Goal: Task Accomplishment & Management: Complete application form

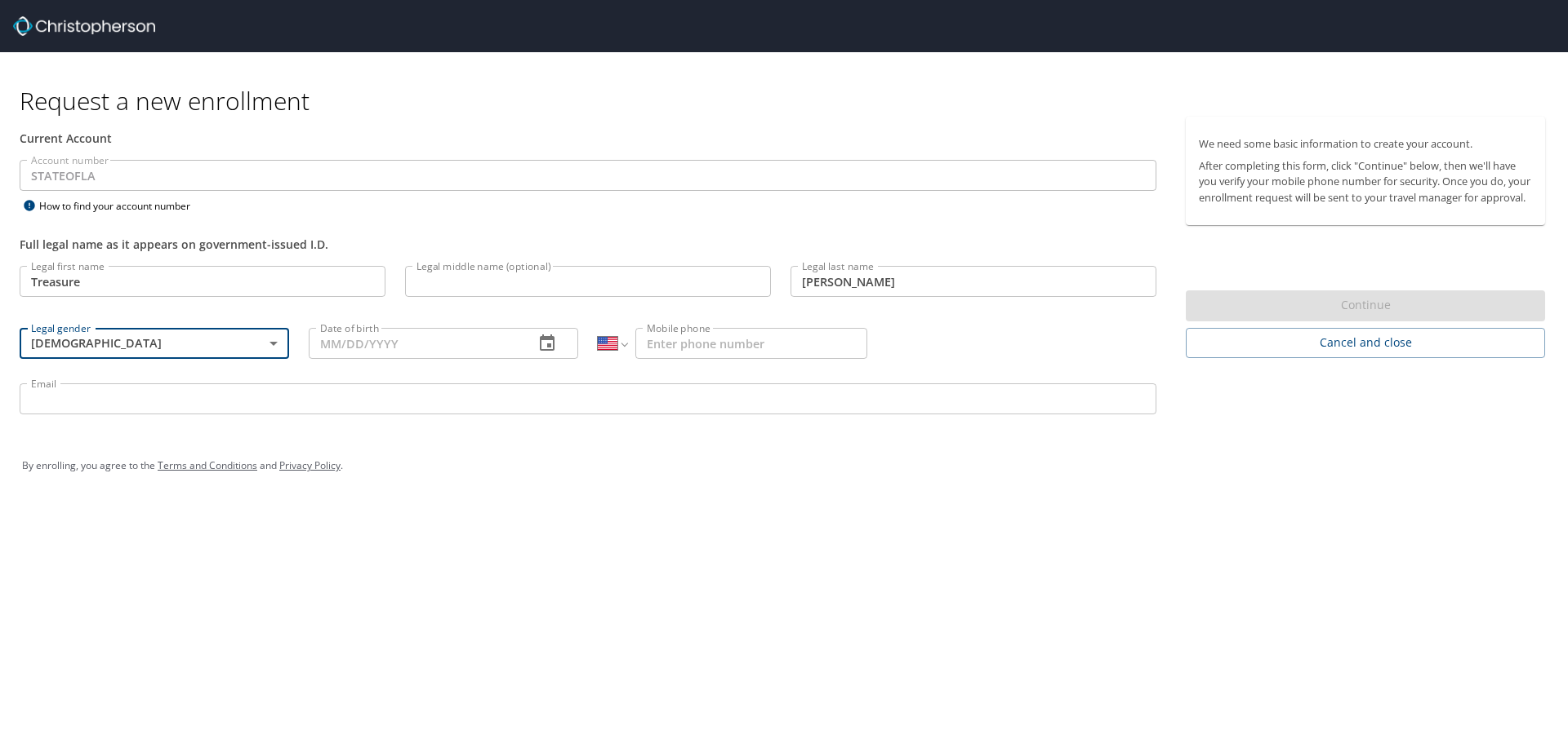
select select "US"
click at [395, 350] on input "Date of birth" at bounding box center [414, 344] width 212 height 31
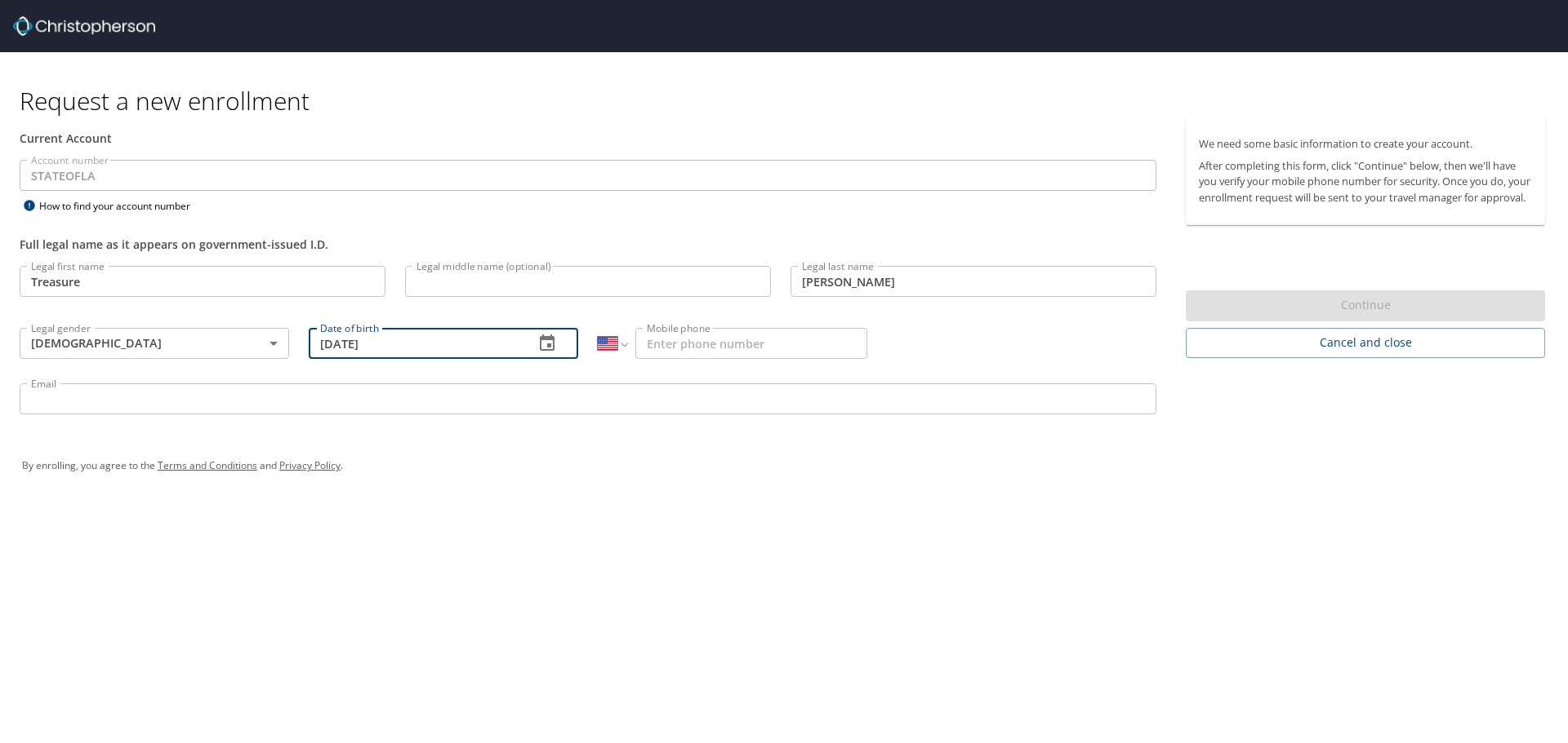
type input "07/02/1984"
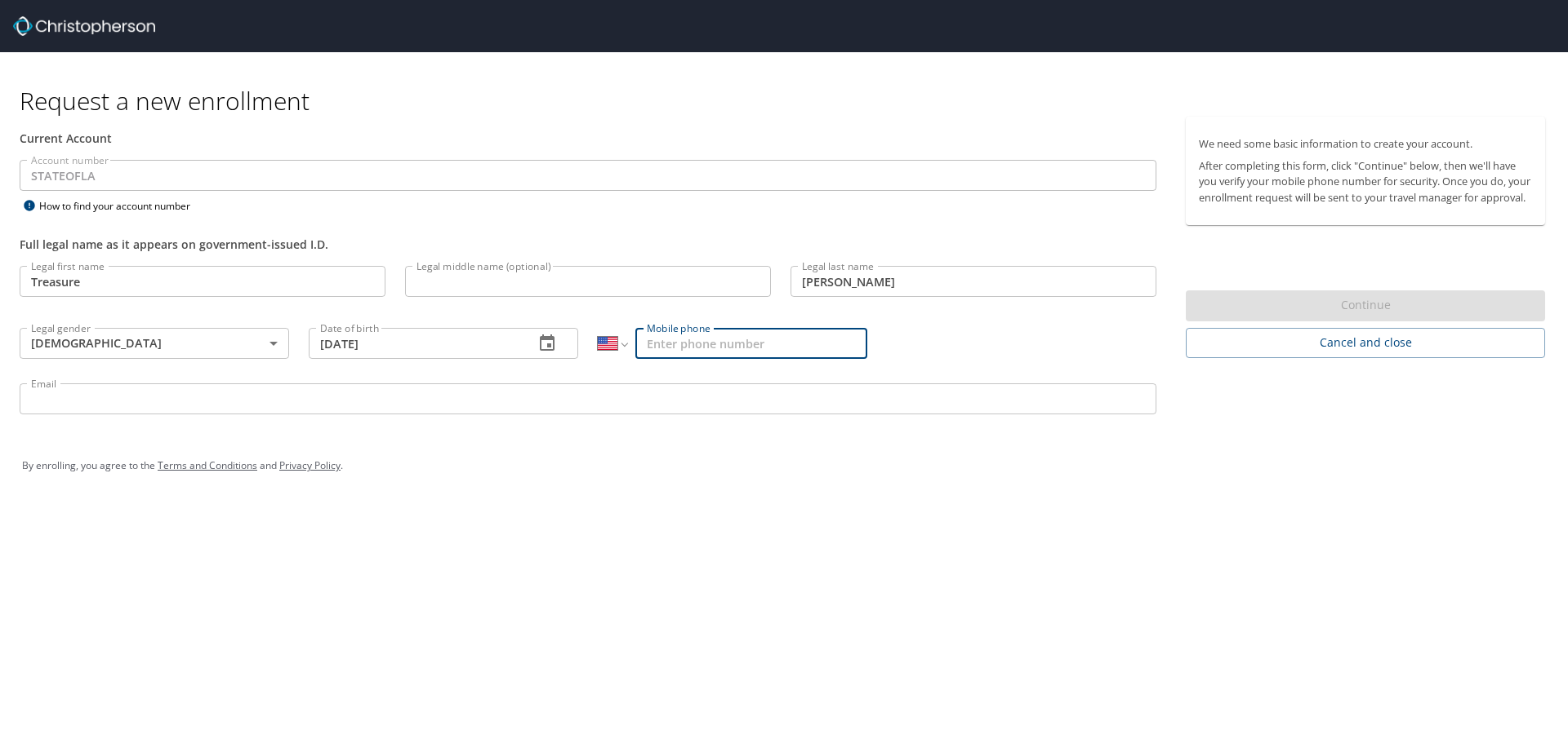
click at [678, 359] on input "Mobile phone" at bounding box center [751, 344] width 231 height 31
type input "(504) 577-1142"
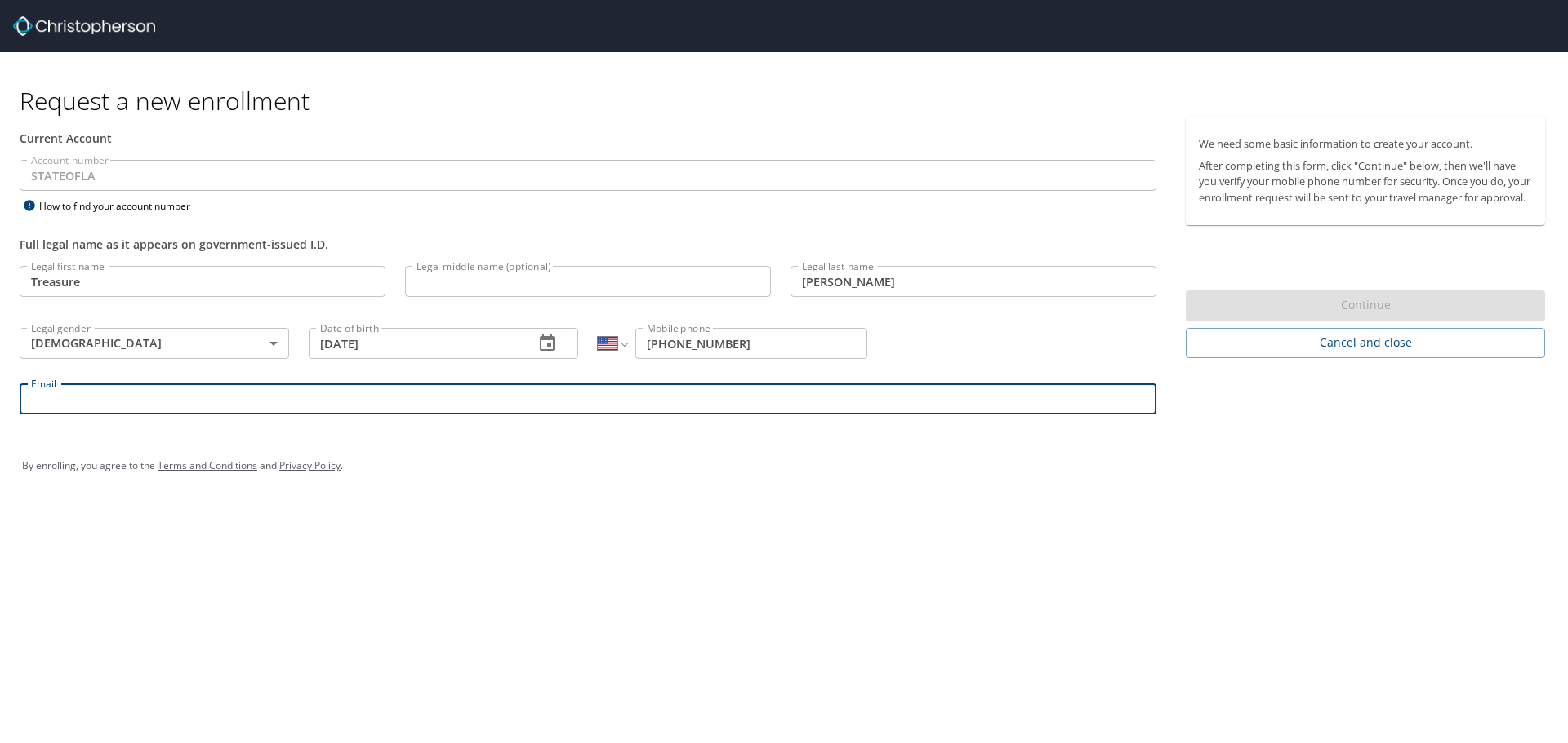
click at [664, 393] on input "Email" at bounding box center [587, 399] width 1136 height 31
type input "tburtchaell@nunez.edu"
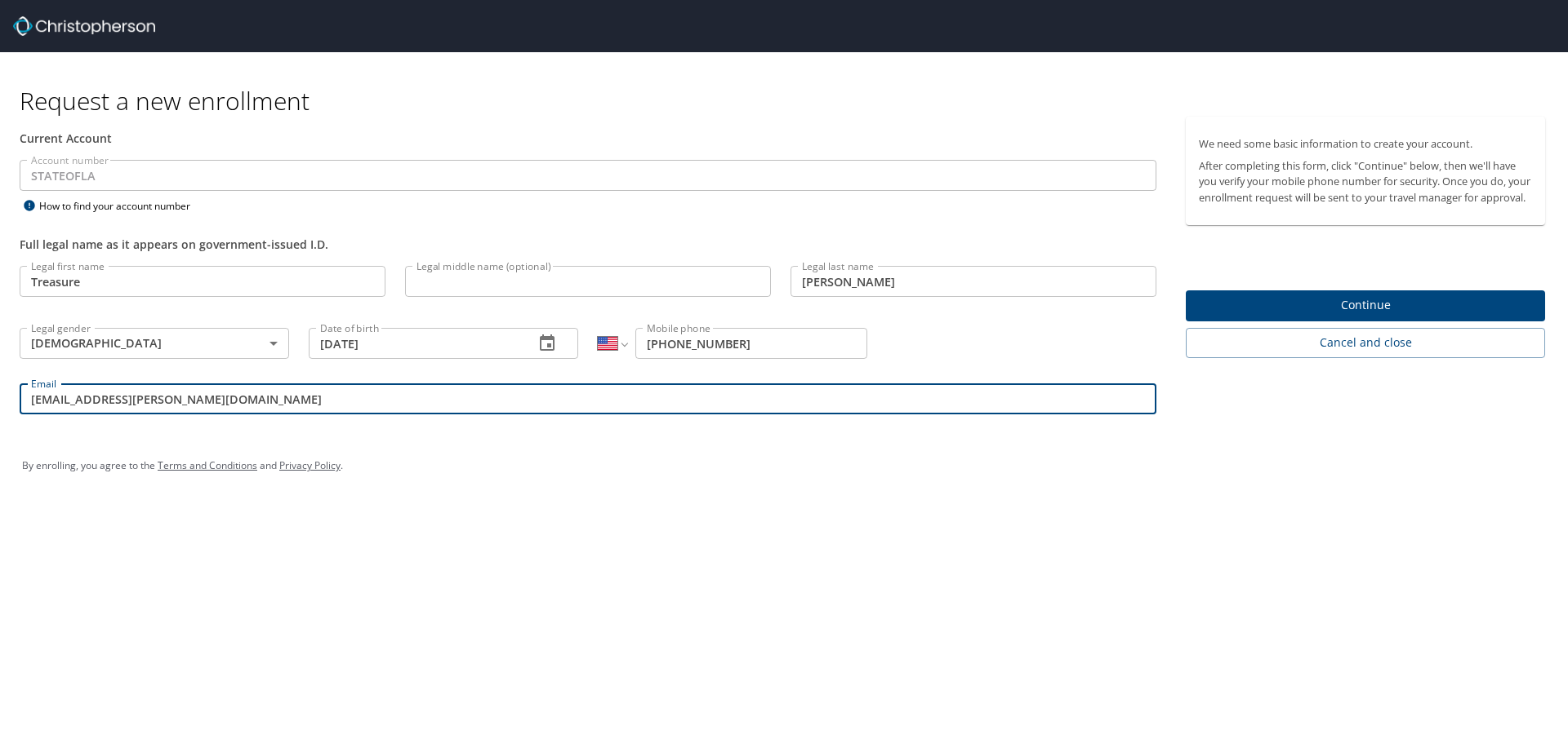
click at [1460, 316] on span "Continue" at bounding box center [1365, 306] width 333 height 20
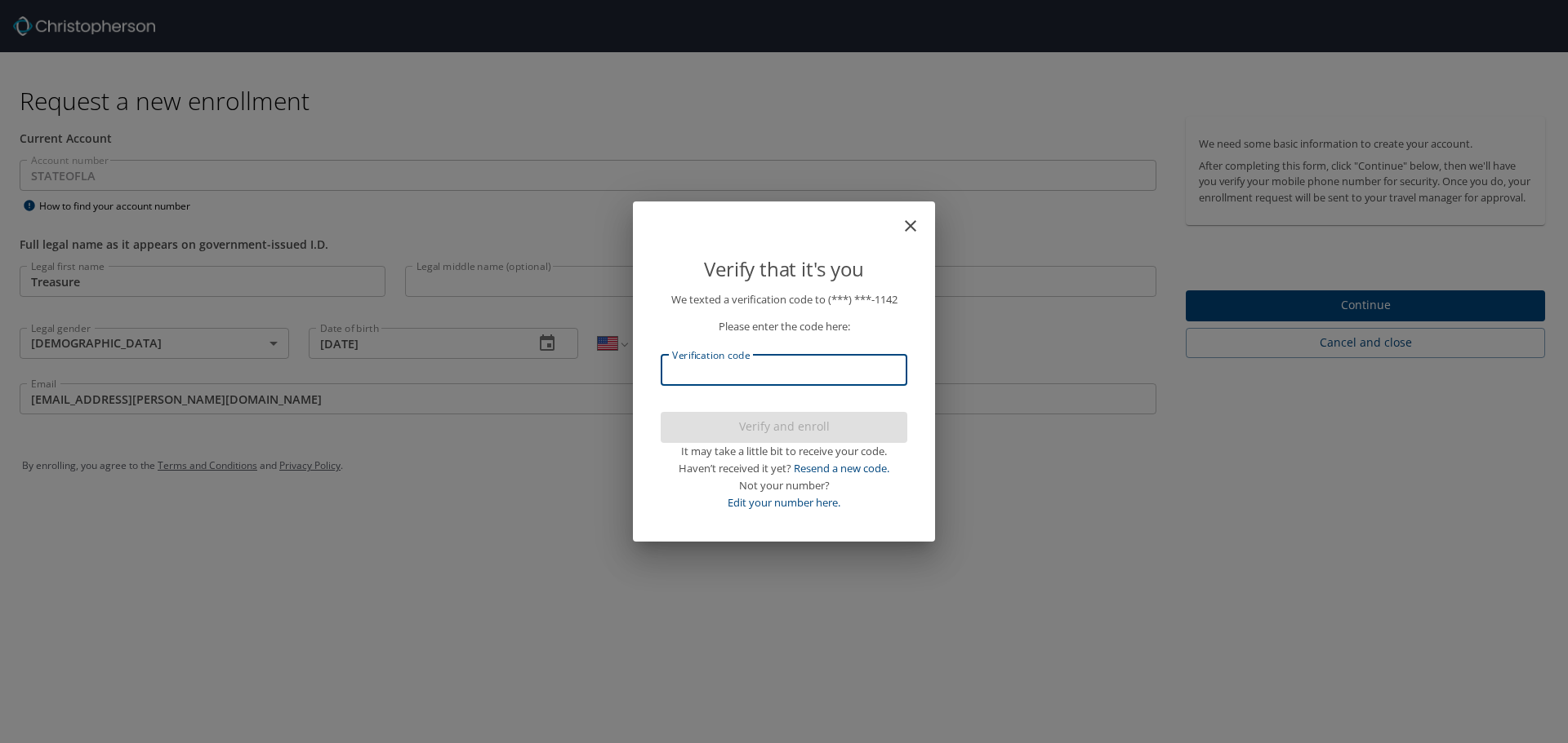
click at [749, 374] on input "Verification code" at bounding box center [784, 370] width 247 height 31
type input "971969"
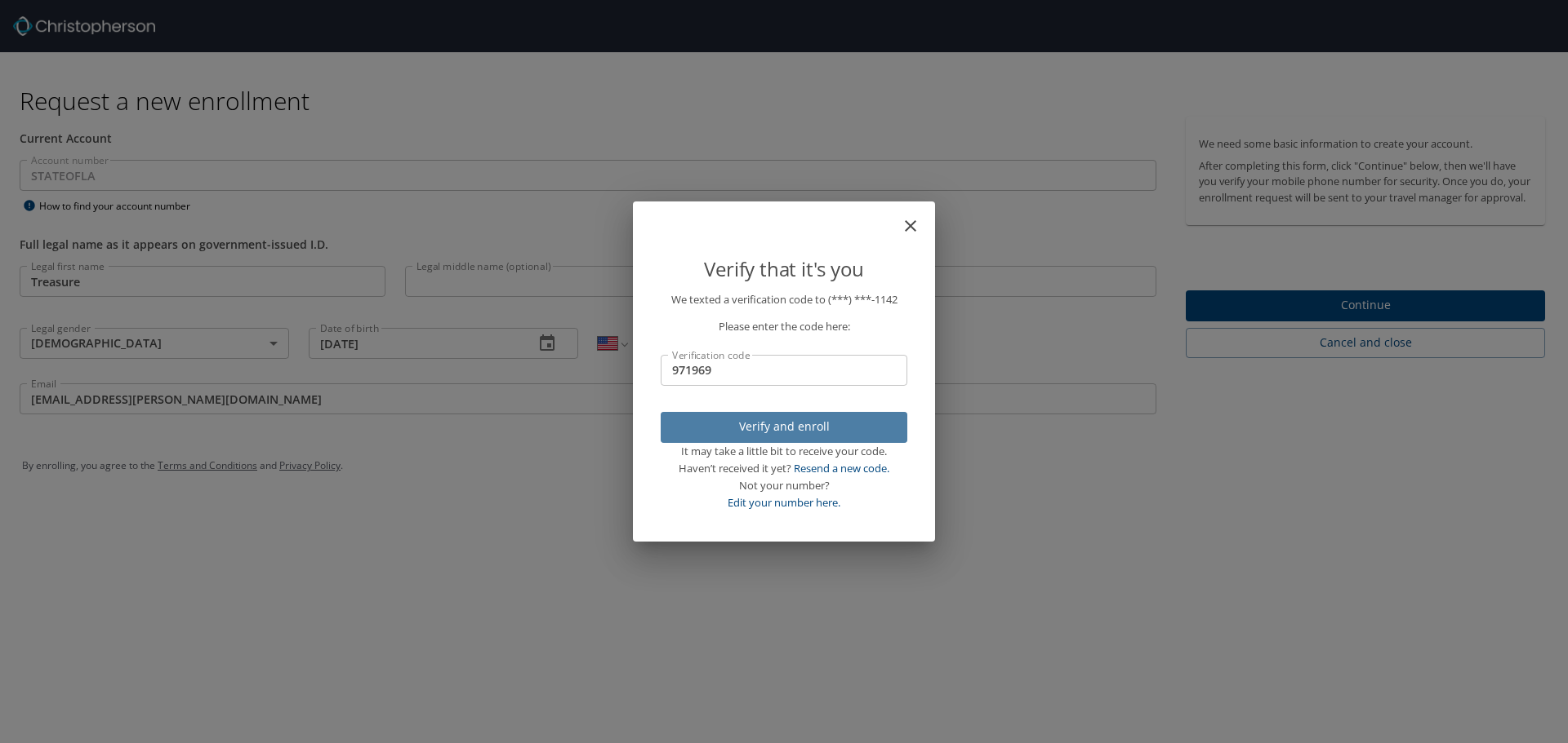
click at [757, 422] on span "Verify and enroll" at bounding box center [783, 427] width 220 height 20
click at [1406, 323] on div "Verify that it's you We texted a verification code to (***) ***- 1142 Please en…" at bounding box center [784, 372] width 1568 height 743
click at [1273, 499] on div "Verify that it's you We texted a verification code to (***) ***- 1142 Please en…" at bounding box center [784, 372] width 1568 height 743
click at [1335, 317] on div "Verify that it's you We texted a verification code to (***) ***- 1142 Please en…" at bounding box center [784, 372] width 1568 height 743
click at [1360, 332] on div "Verify that it's you We texted a verification code to (***) ***- 1142 Please en…" at bounding box center [784, 372] width 1568 height 743
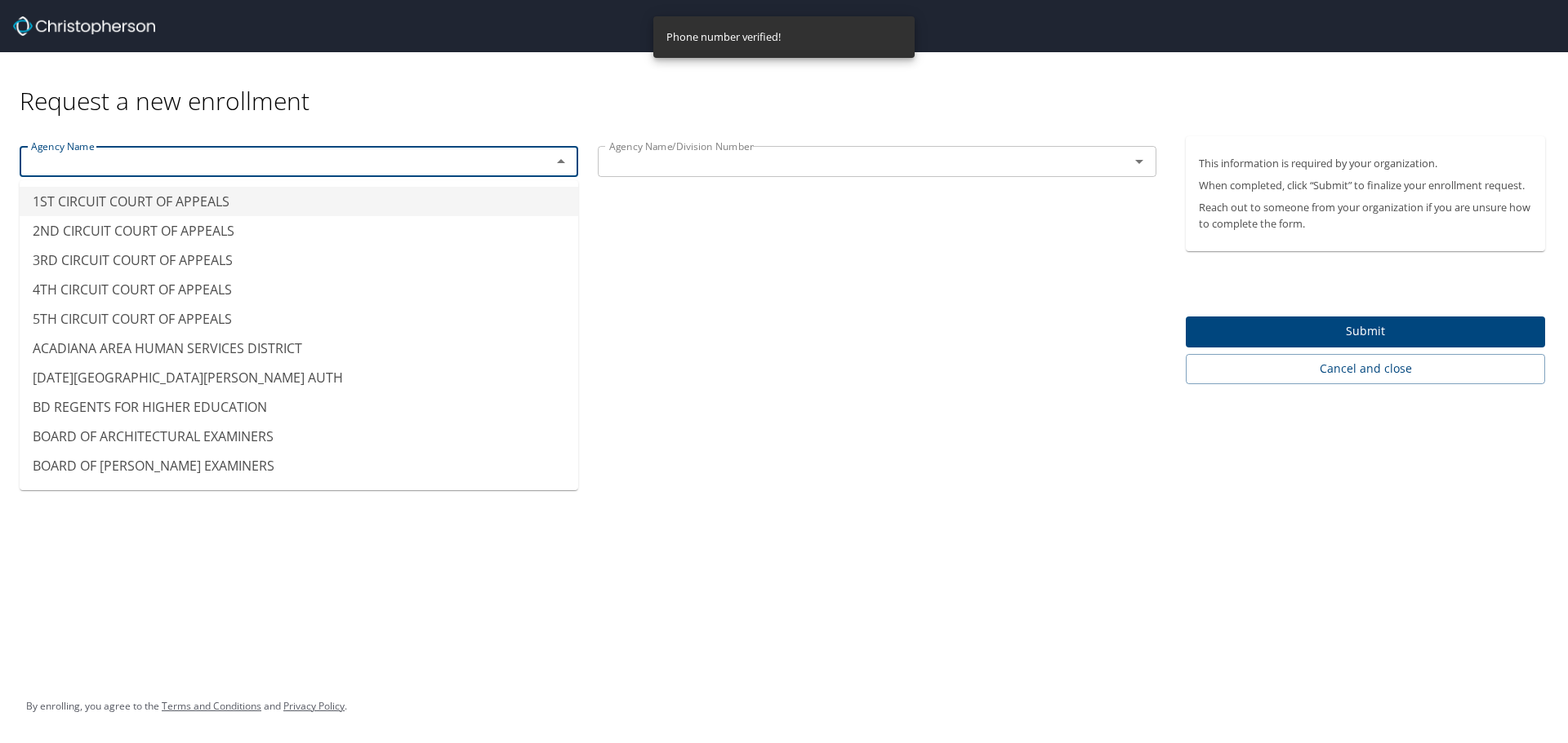
click at [284, 165] on input "text" at bounding box center [275, 161] width 500 height 21
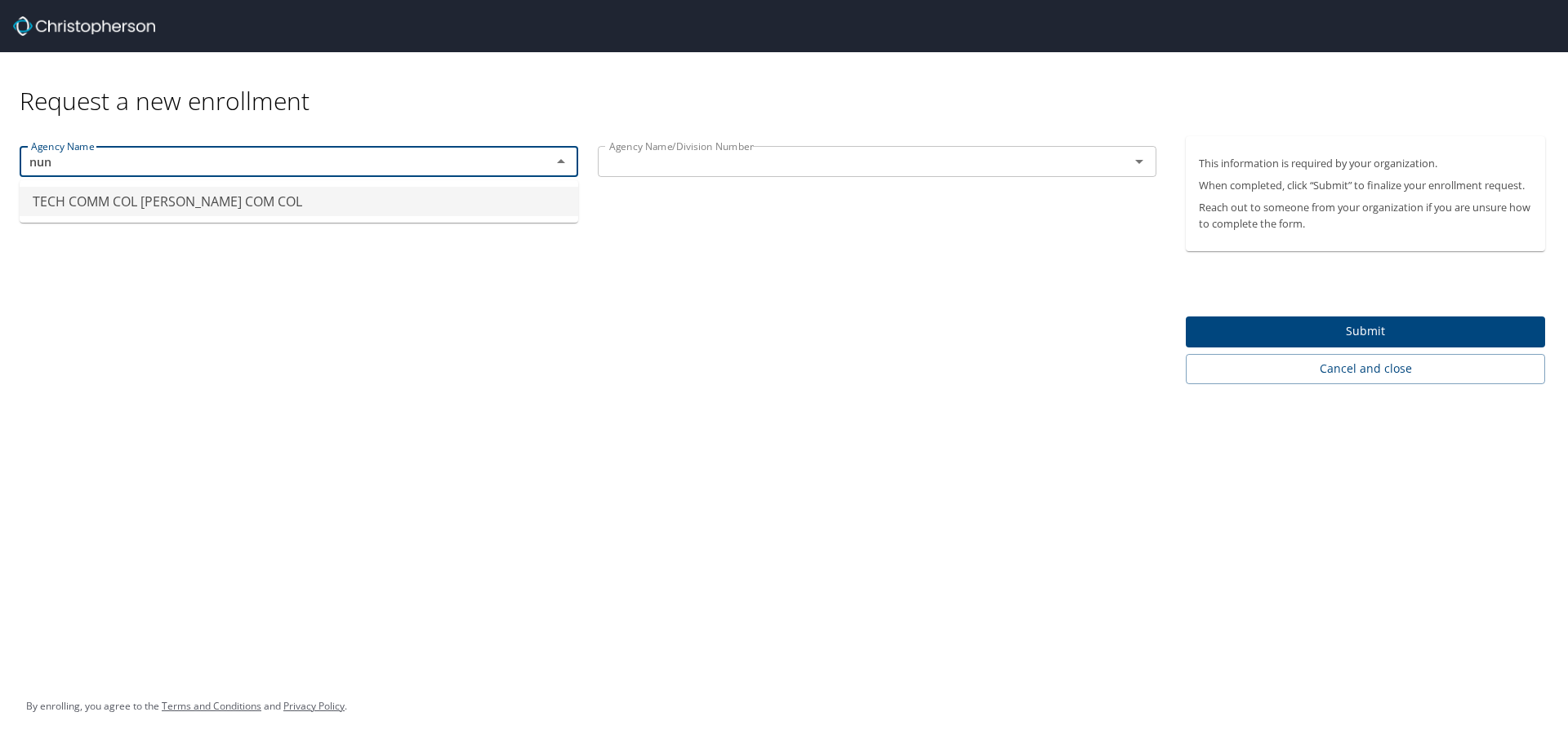
click at [188, 196] on li "TECH COMM COL ELAINE P NUNEZ COM COL" at bounding box center [298, 201] width 558 height 30
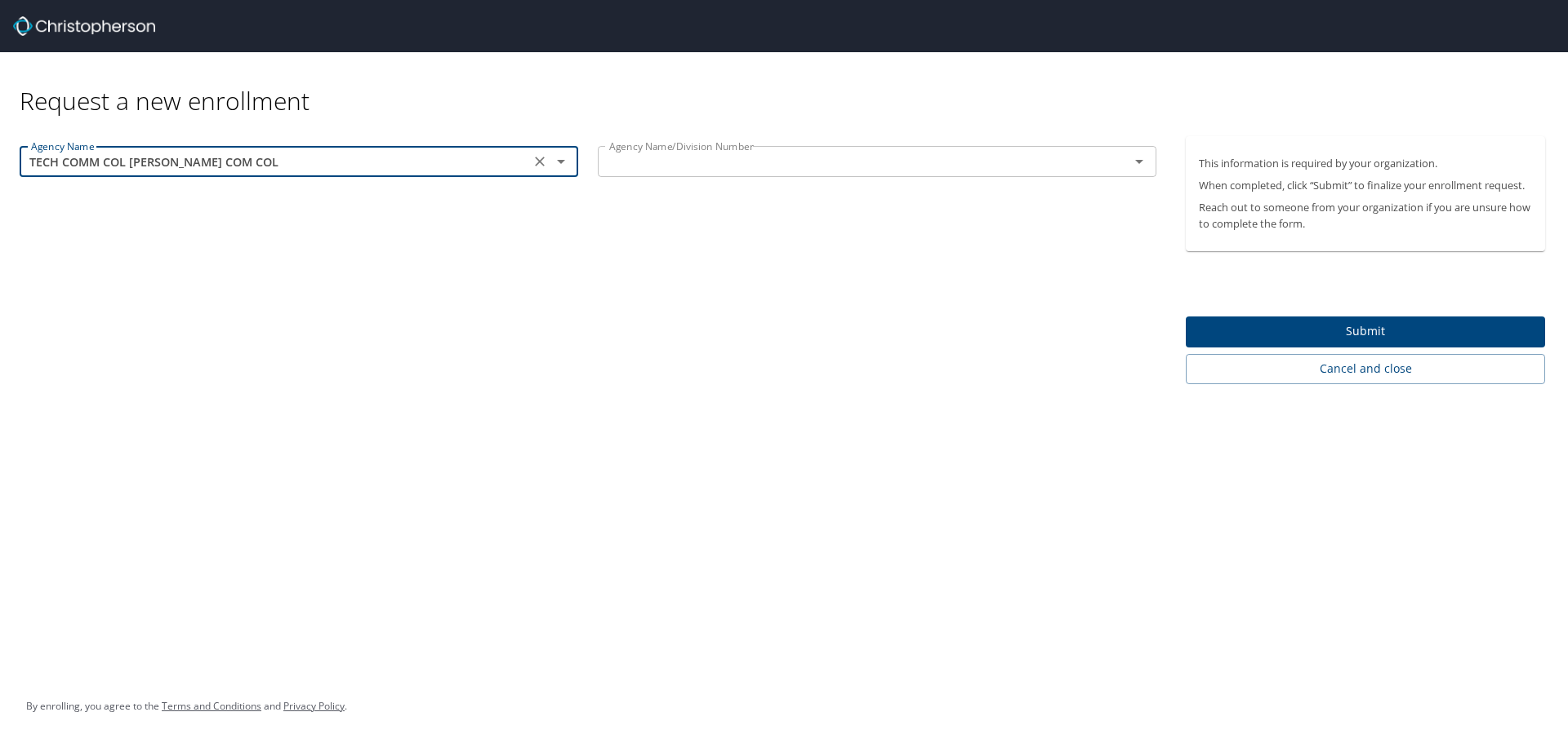
click at [631, 150] on div "Agency Name/Division Number" at bounding box center [876, 161] width 558 height 31
type input "TECH COMM COL ELAINE P NUNEZ COM COL"
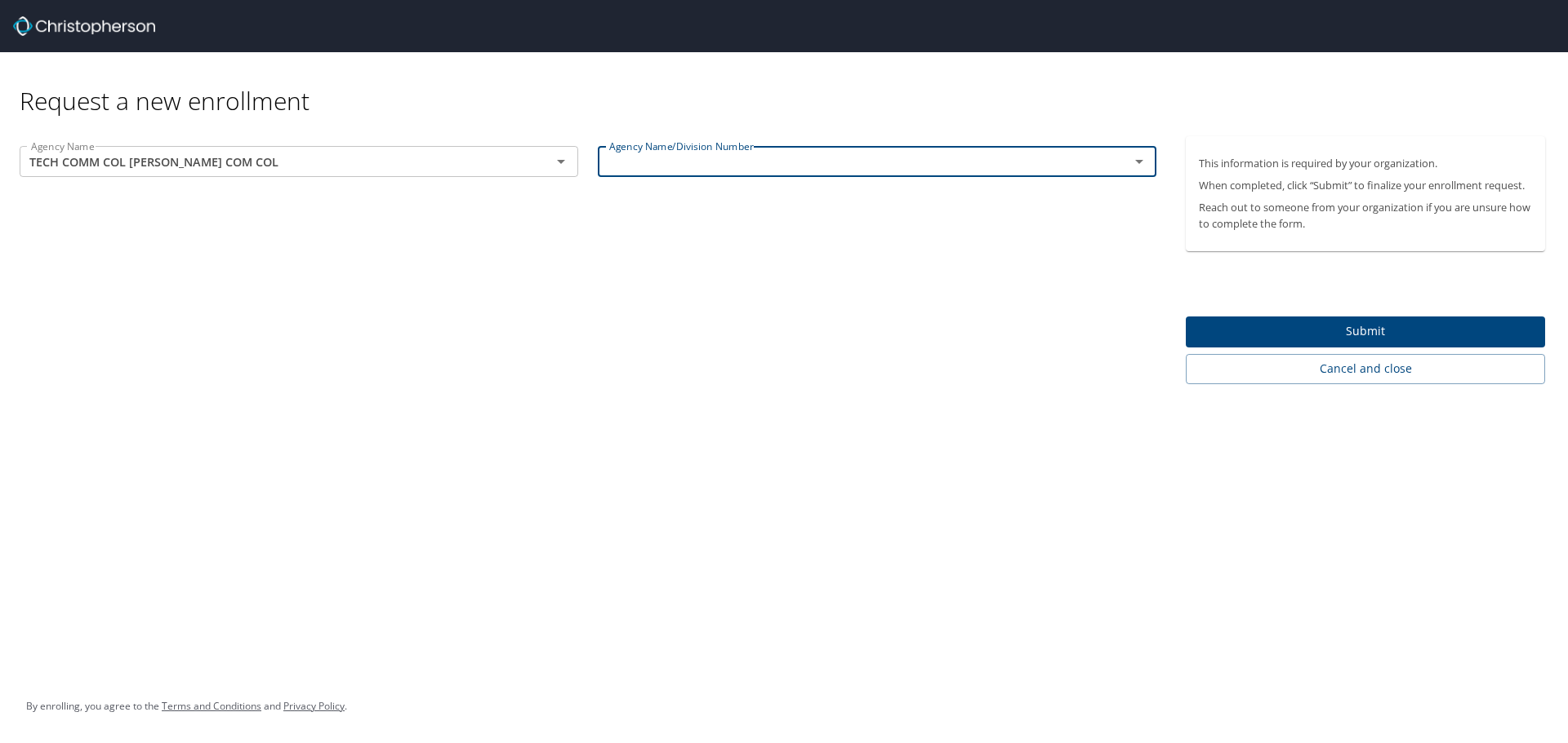
click at [772, 167] on input "text" at bounding box center [852, 161] width 500 height 21
click at [787, 201] on li "TECH COMM COL ELAINE P NUNEZ COM COL" at bounding box center [876, 201] width 558 height 30
type input "TECH COMM COL ELAINE P NUNEZ COM COL"
click at [1444, 322] on span "Submit" at bounding box center [1365, 332] width 333 height 20
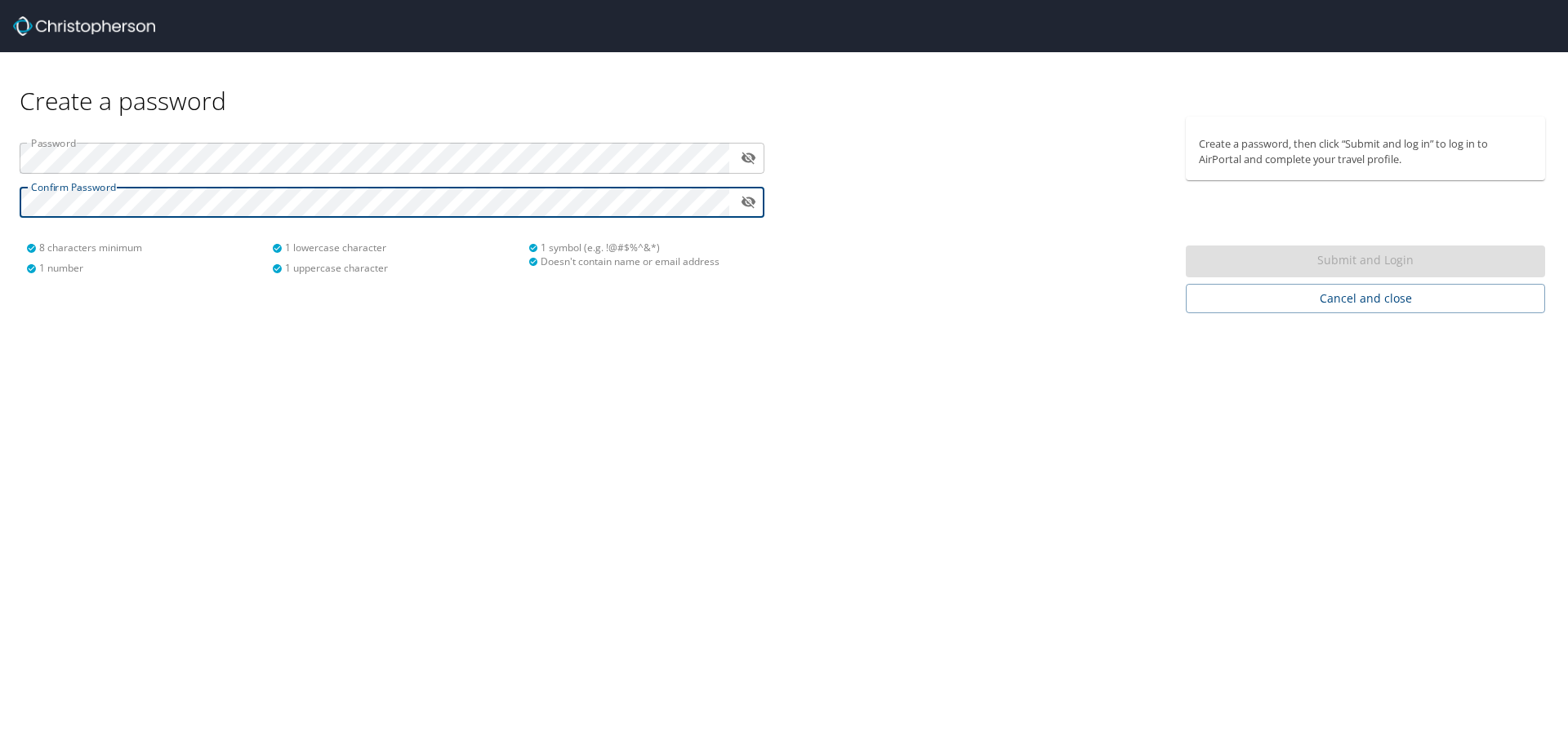
click at [724, 290] on div "Password ​ Confirm Password ​ 8 characters minimum 1 number 1 lowercase charact…" at bounding box center [392, 214] width 784 height 197
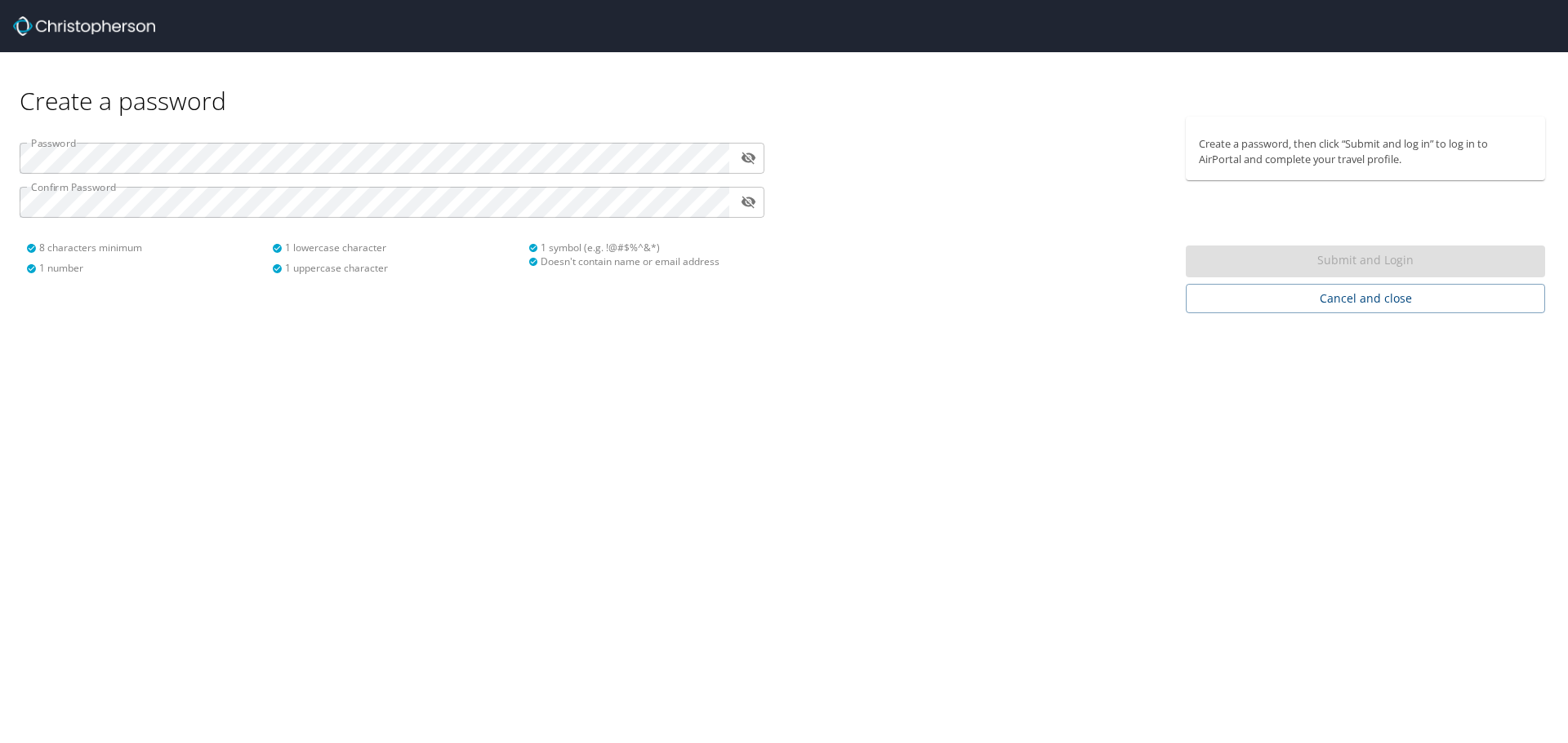
click at [976, 227] on div at bounding box center [980, 214] width 392 height 197
click at [747, 201] on icon "toggle password visibility" at bounding box center [749, 202] width 15 height 15
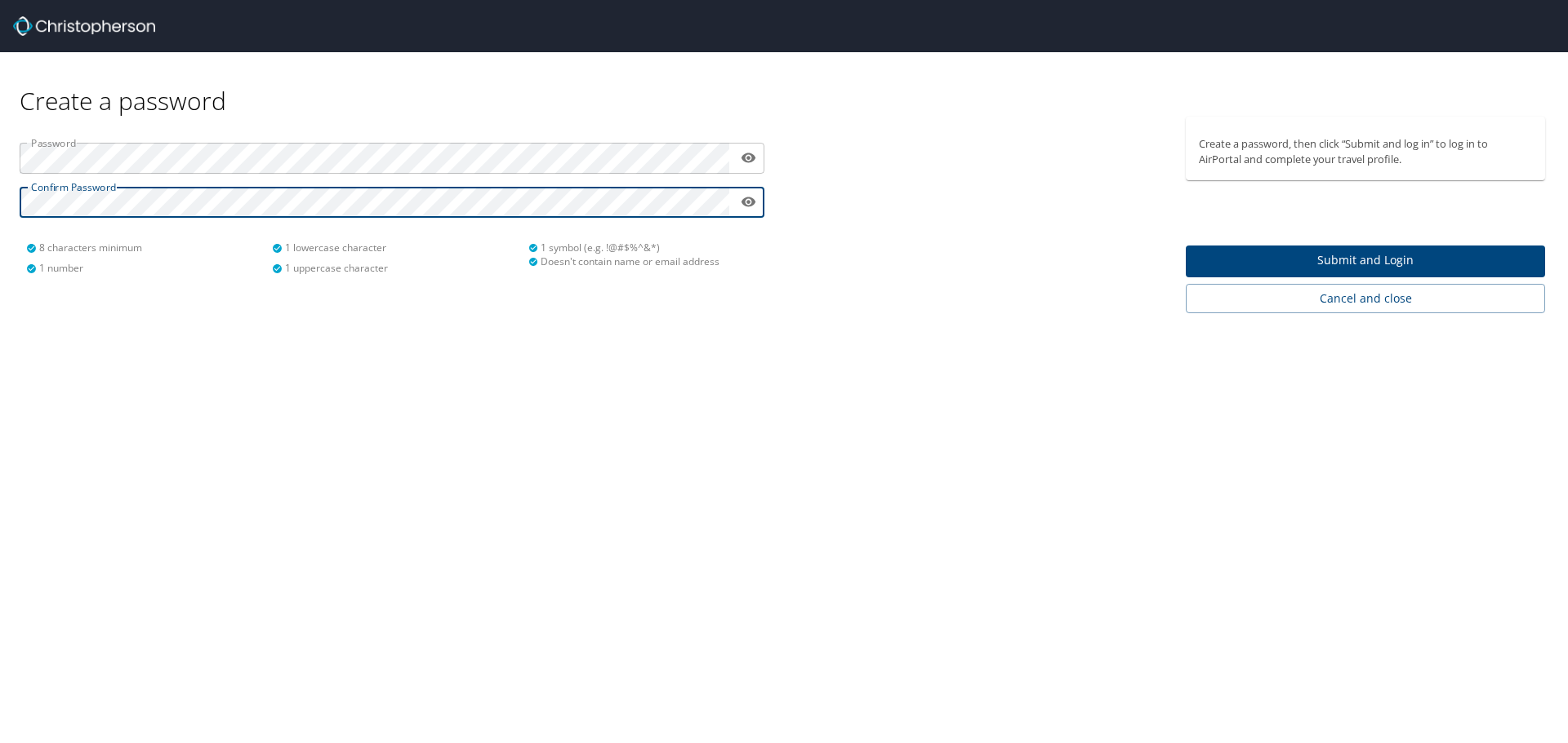
click at [1264, 253] on span "Submit and Login" at bounding box center [1365, 261] width 333 height 20
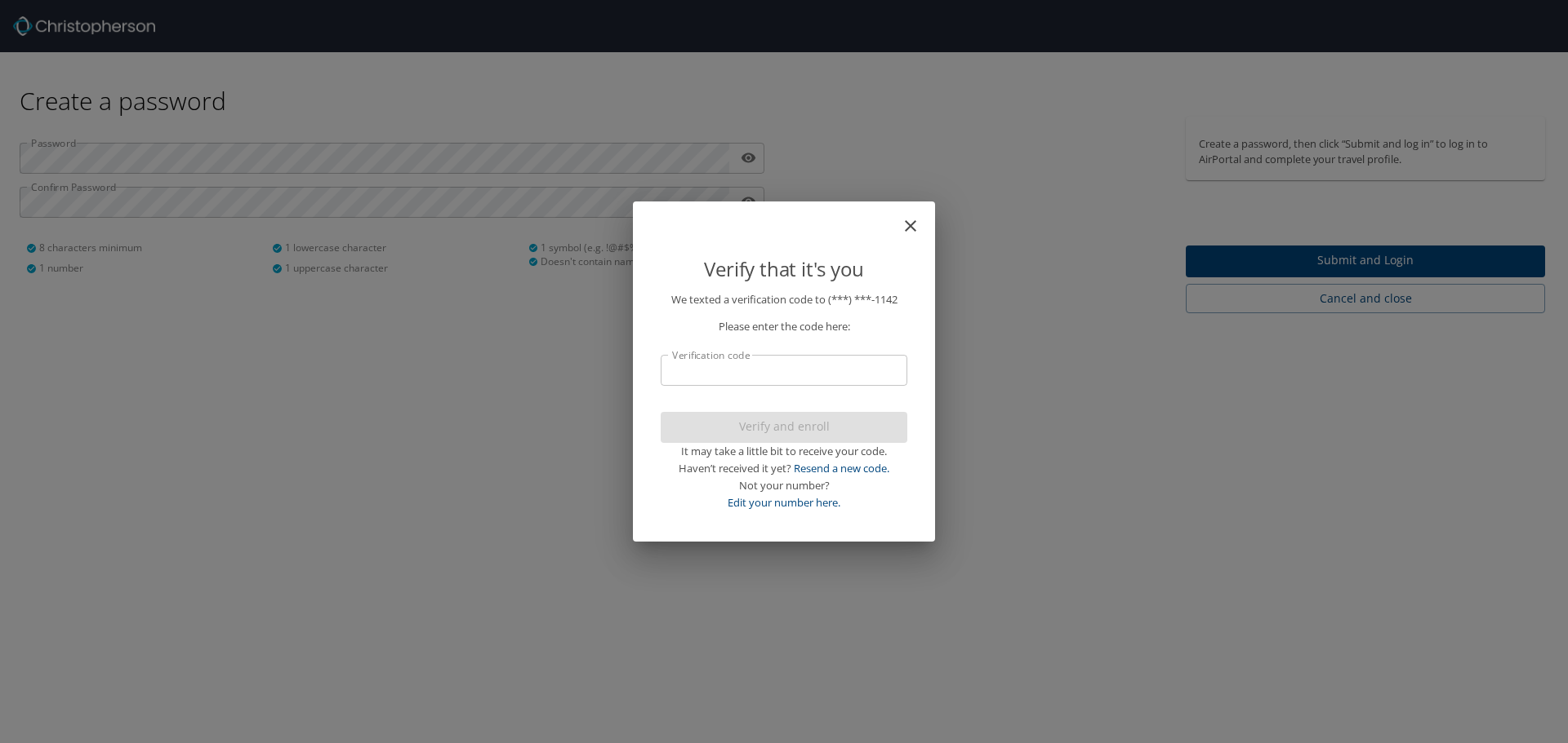
click at [761, 375] on input "Verification code" at bounding box center [784, 370] width 247 height 31
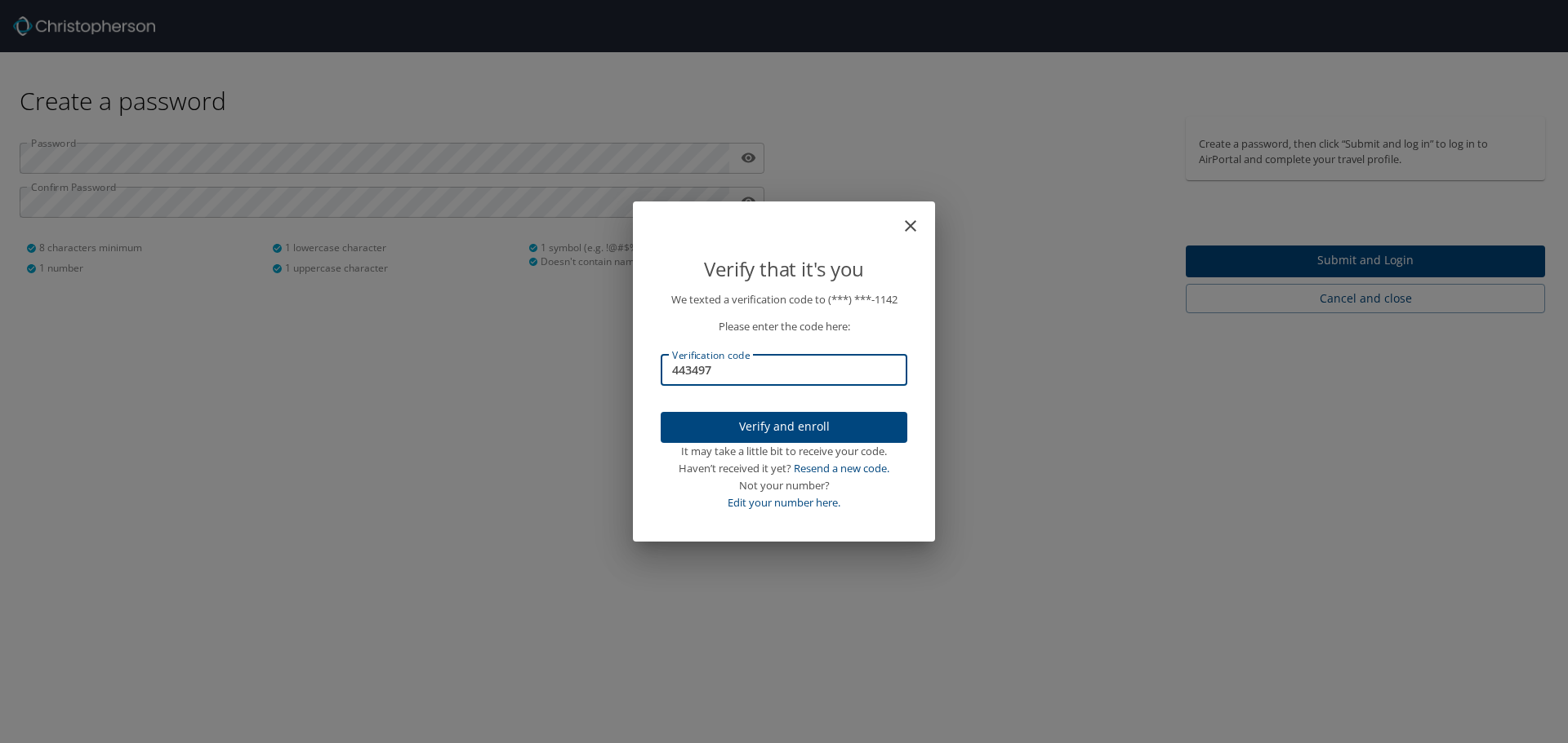
type input "443497"
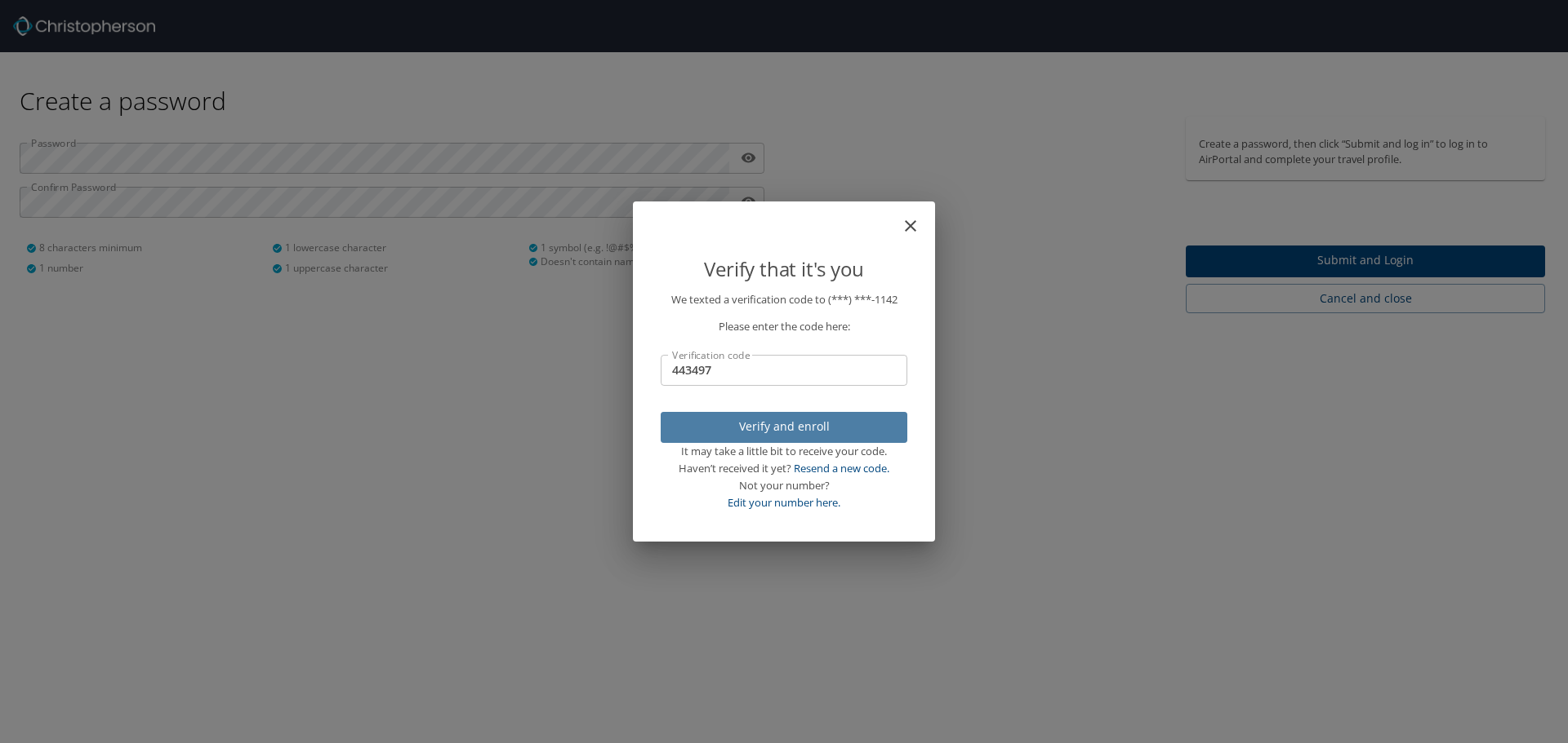
click at [829, 418] on span "Verify and enroll" at bounding box center [783, 427] width 220 height 20
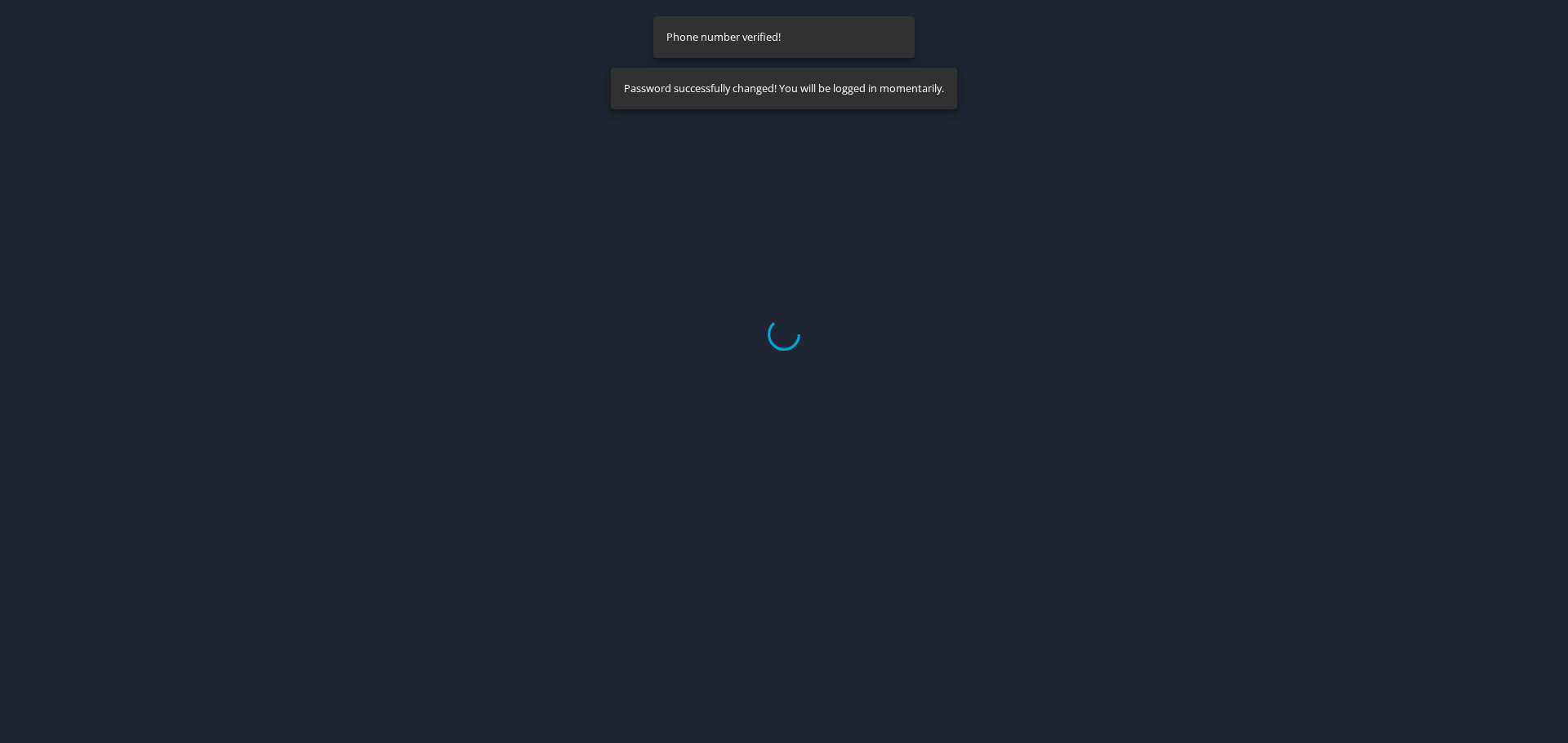
select select "US"
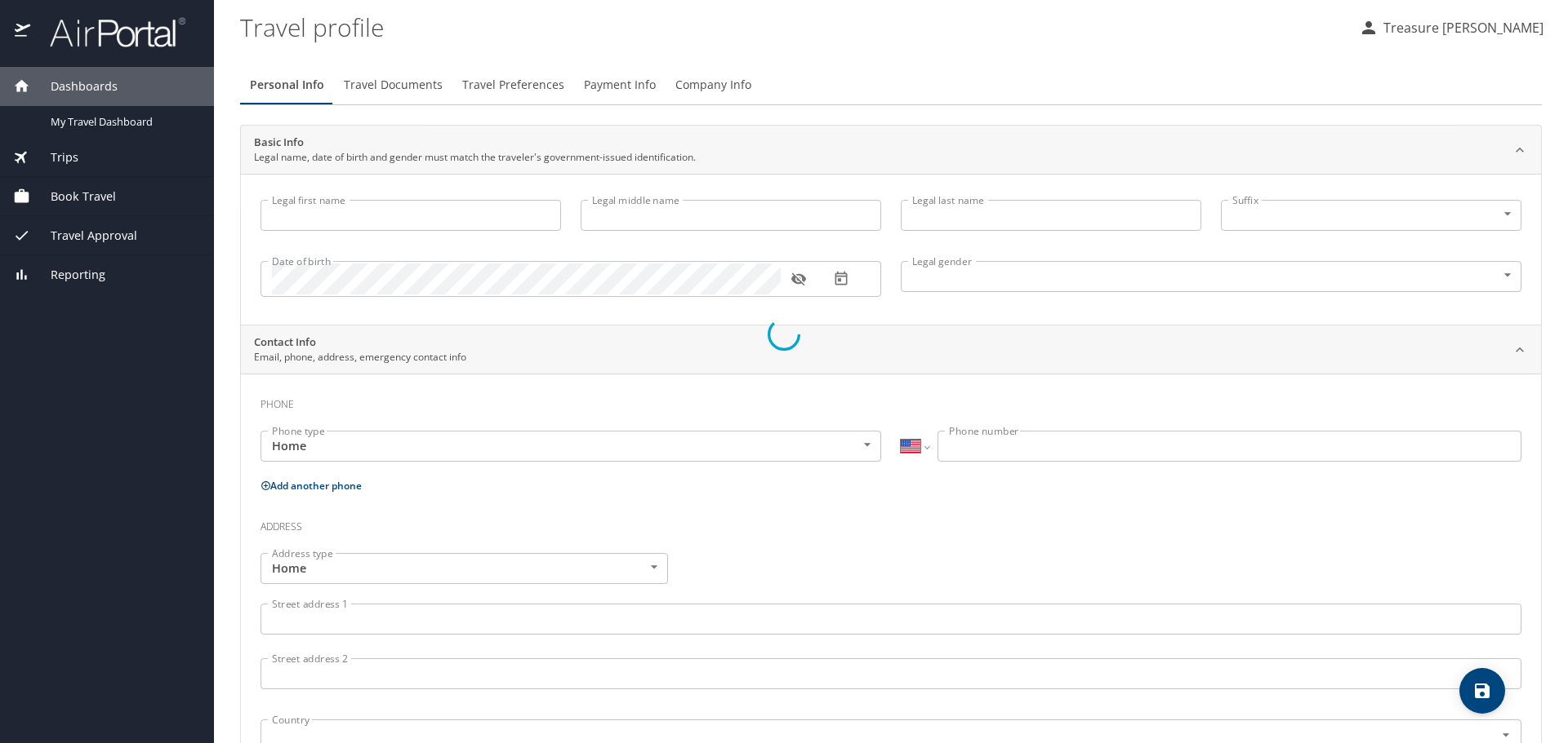
select select "US"
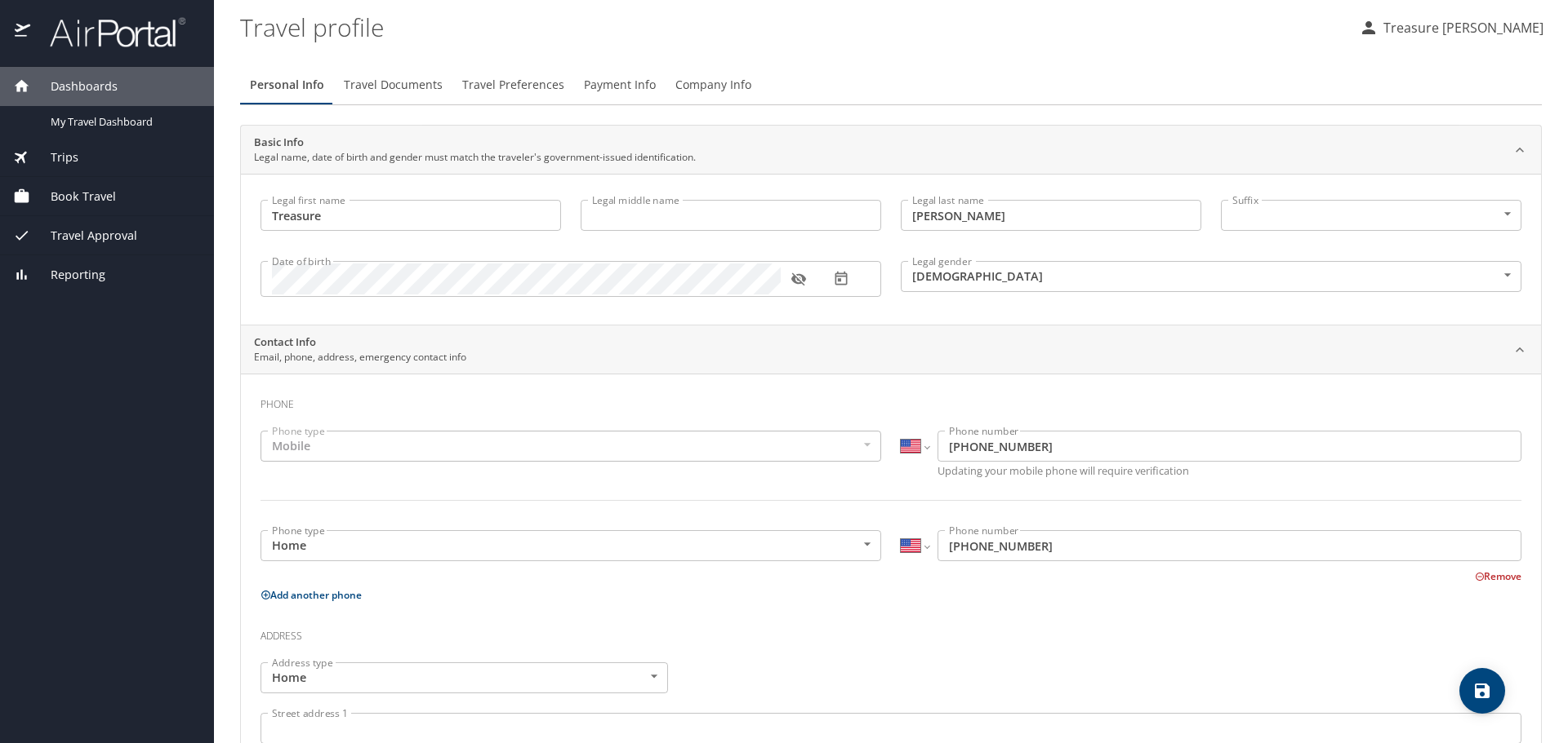
type input "Treasure"
type input "Burtchaell"
type input "Female"
click at [495, 447] on div "Mobile" at bounding box center [570, 446] width 621 height 31
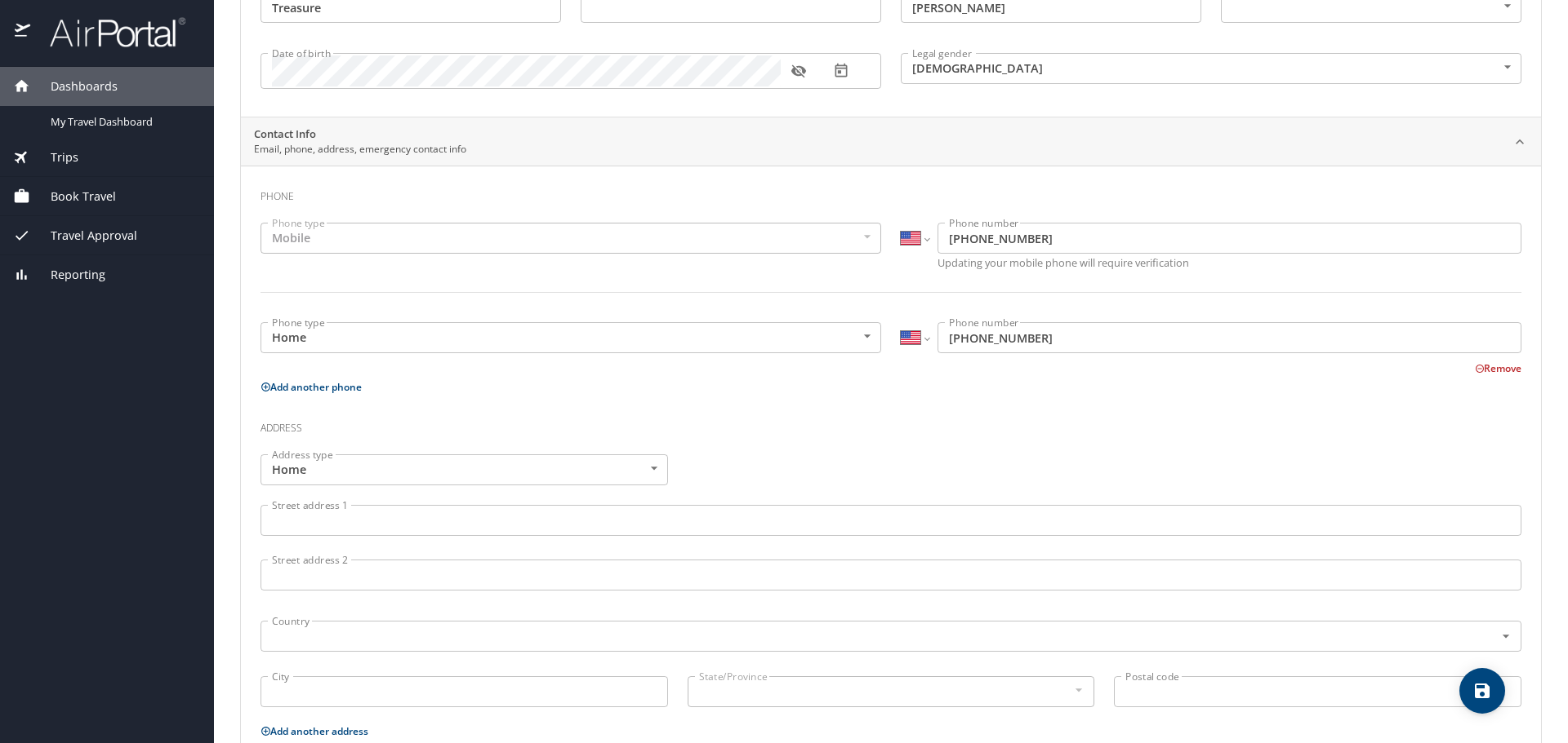
scroll to position [245, 0]
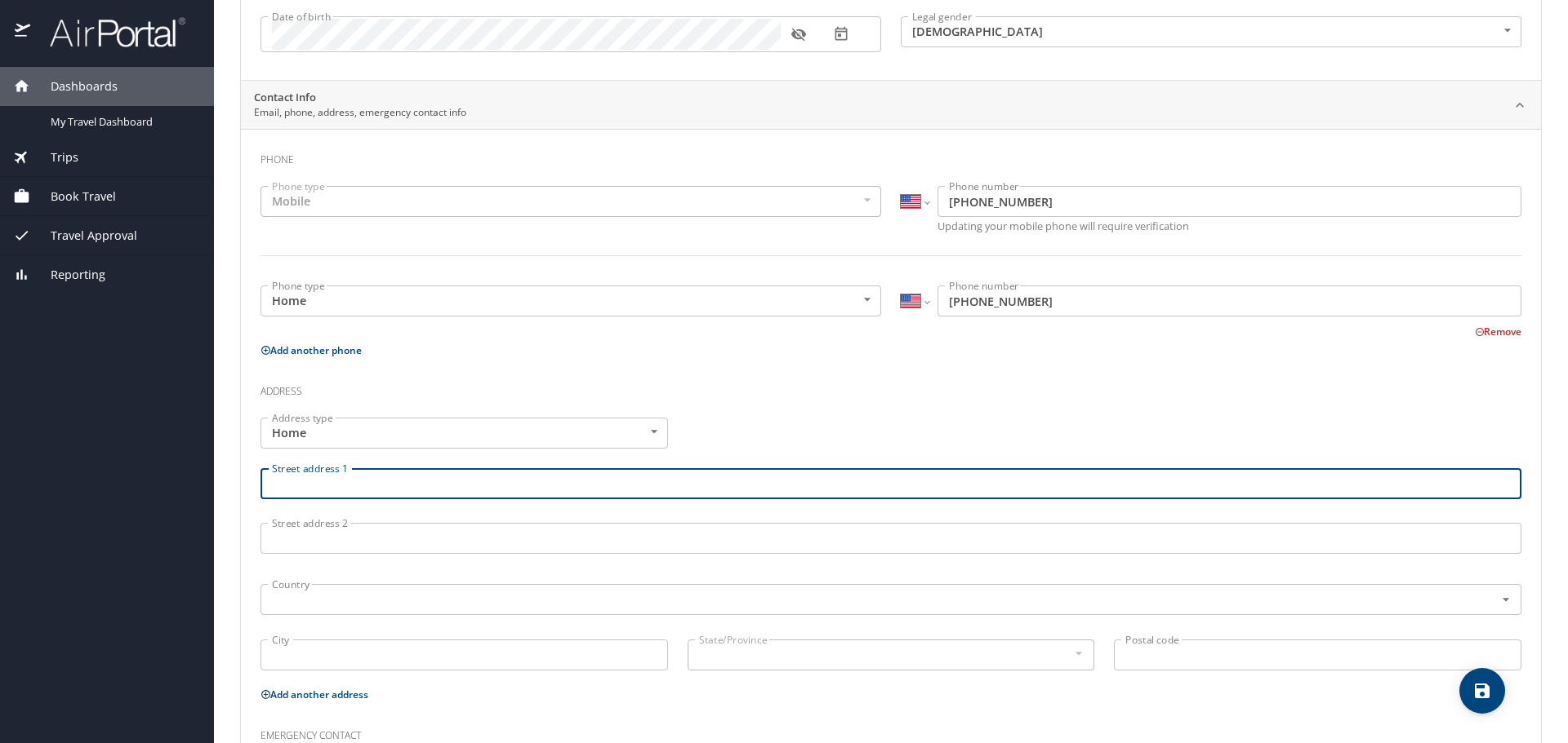
click at [467, 485] on input "Street address 1" at bounding box center [890, 484] width 1260 height 31
type input "421 Mink Dr."
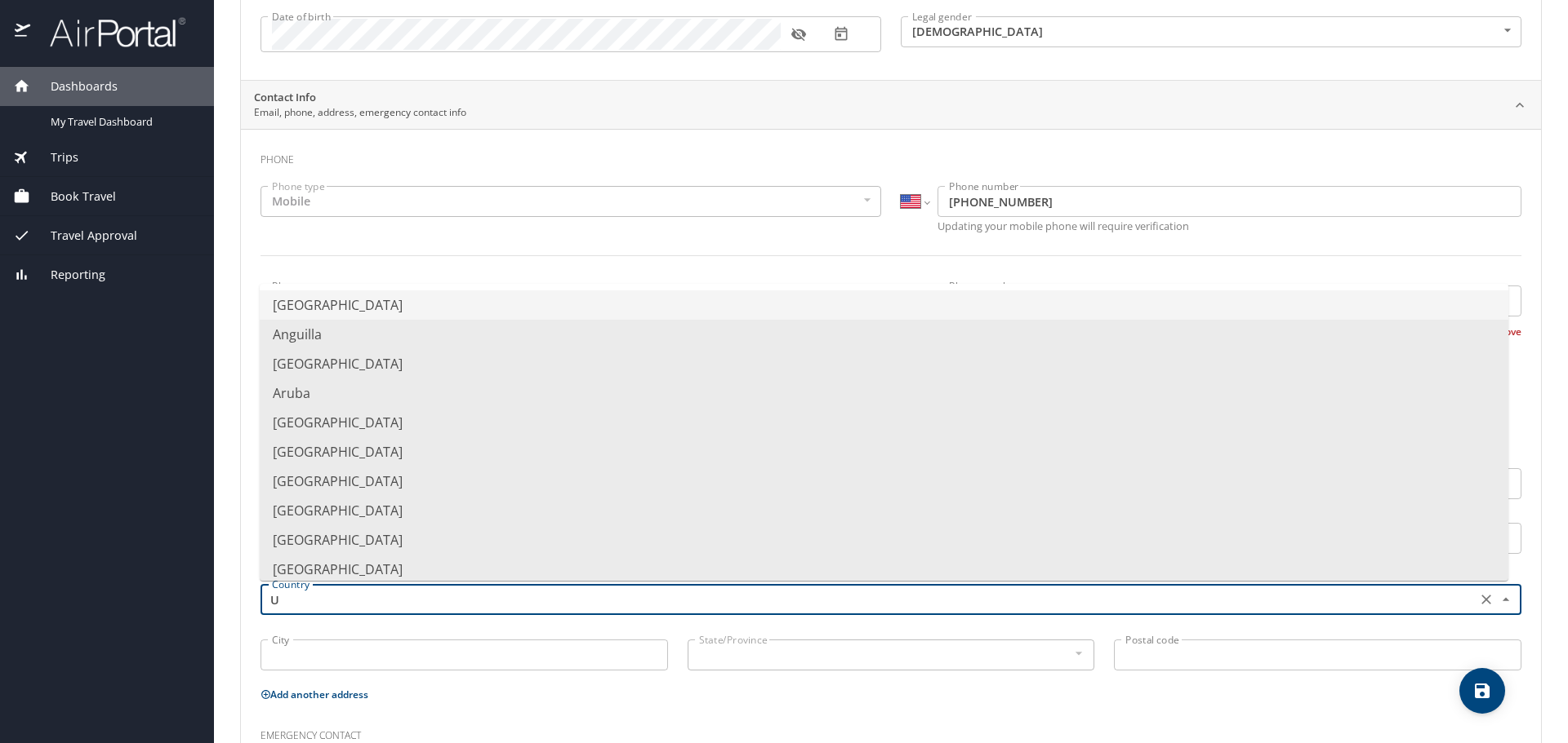
click at [379, 316] on li "United States of America" at bounding box center [884, 305] width 1249 height 30
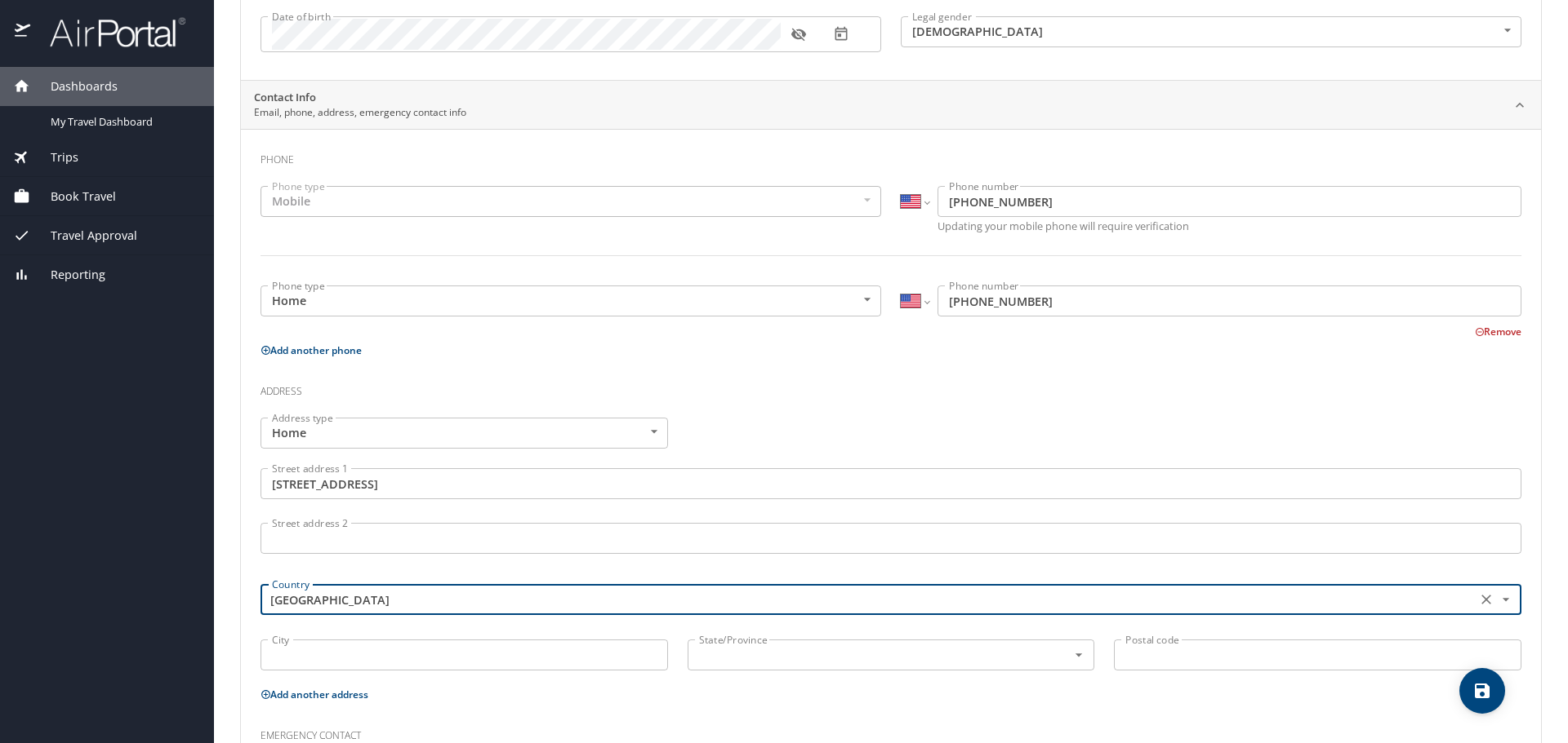
type input "United States of America"
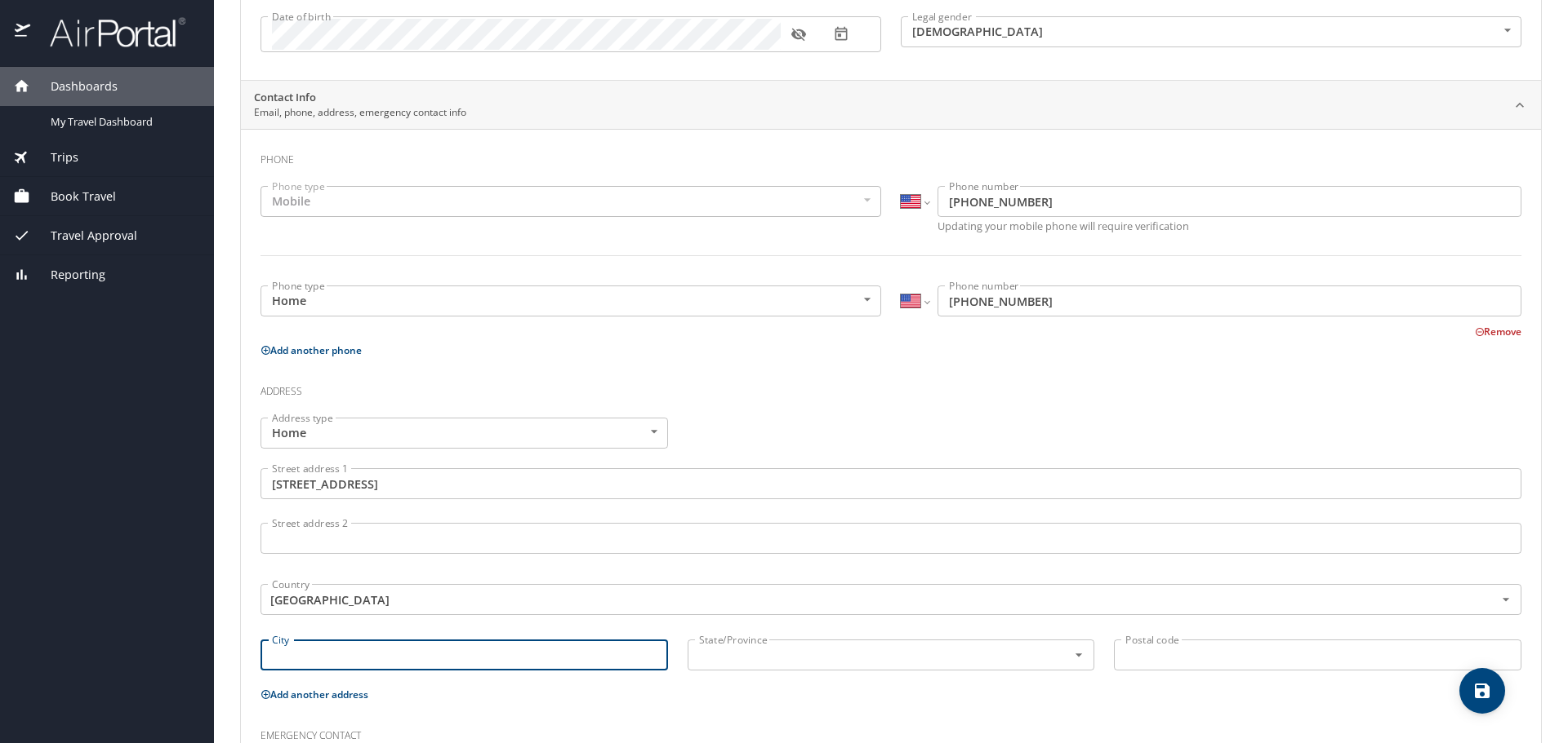
click at [335, 647] on input "City" at bounding box center [464, 655] width 407 height 31
type input "Arabi"
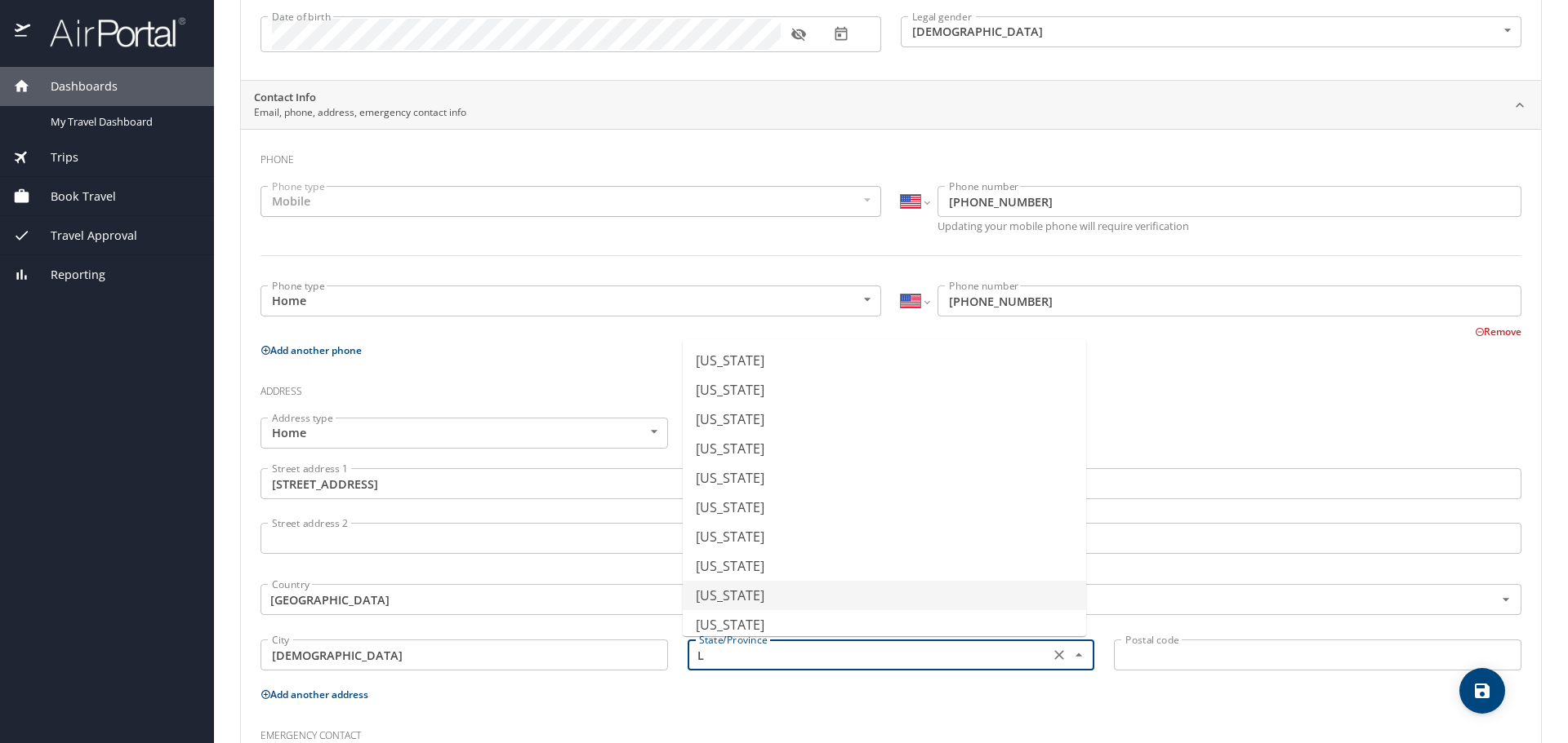
click at [837, 607] on li "Louisiana" at bounding box center [884, 595] width 403 height 30
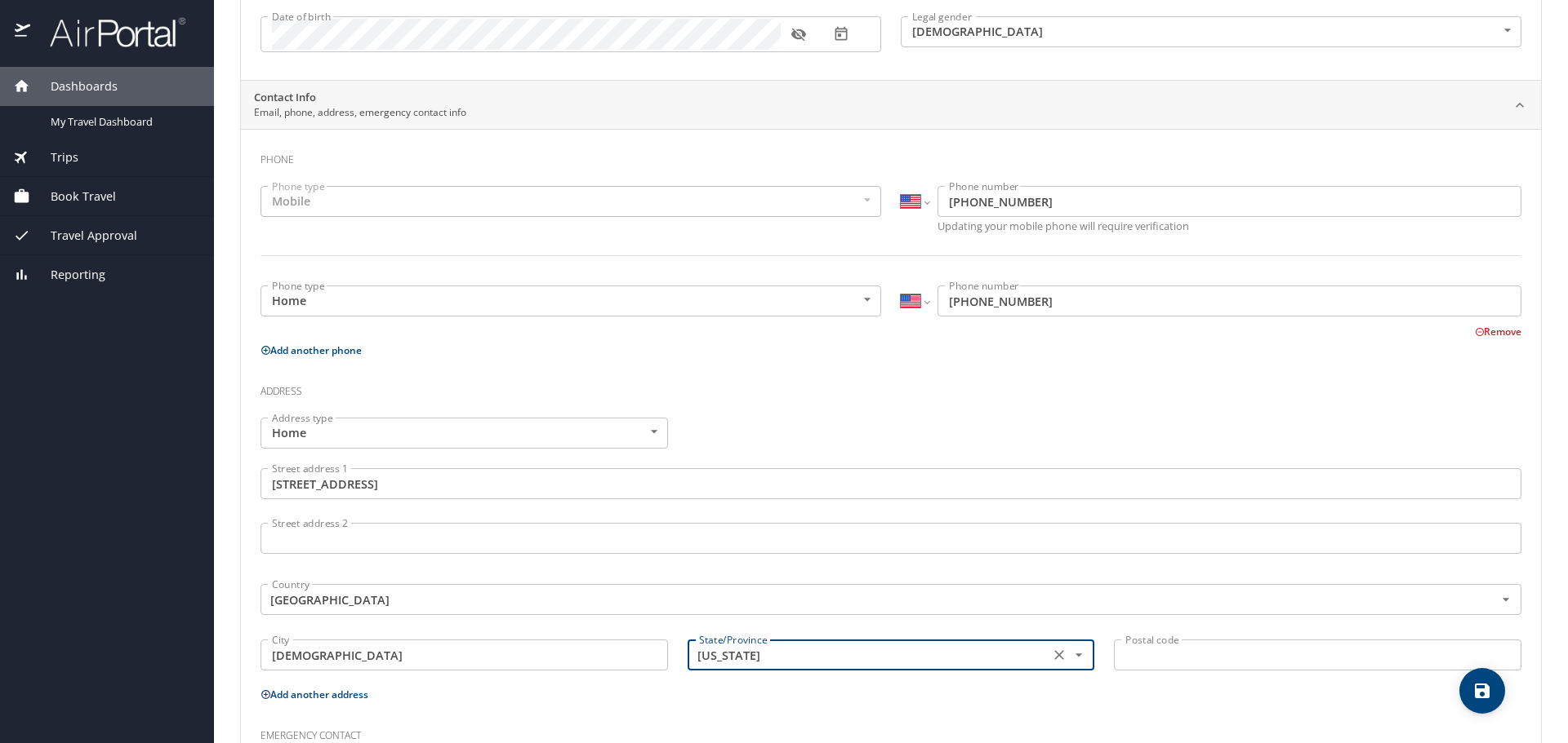
type input "Louisiana"
click at [1152, 657] on input "Postal code" at bounding box center [1317, 655] width 407 height 31
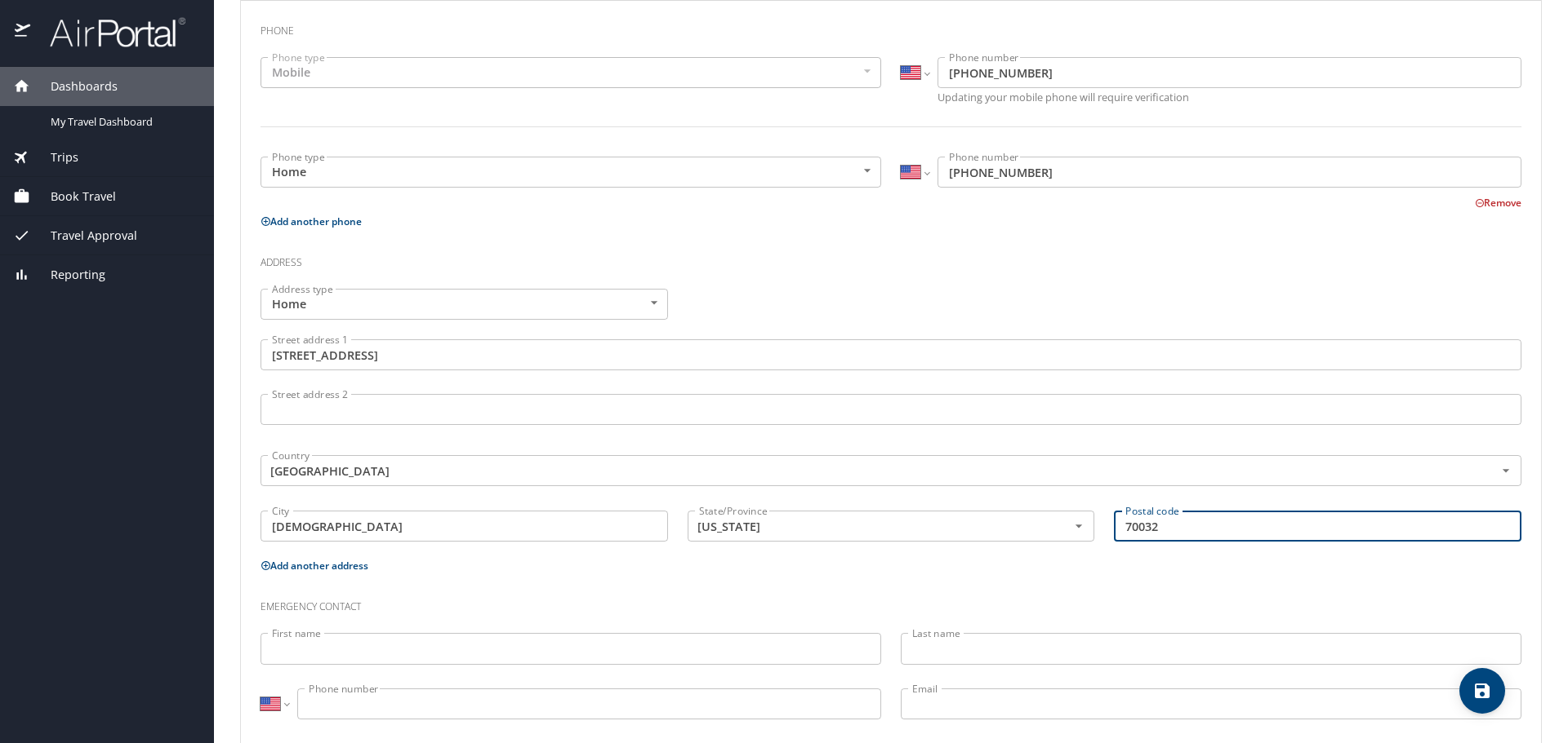
scroll to position [404, 0]
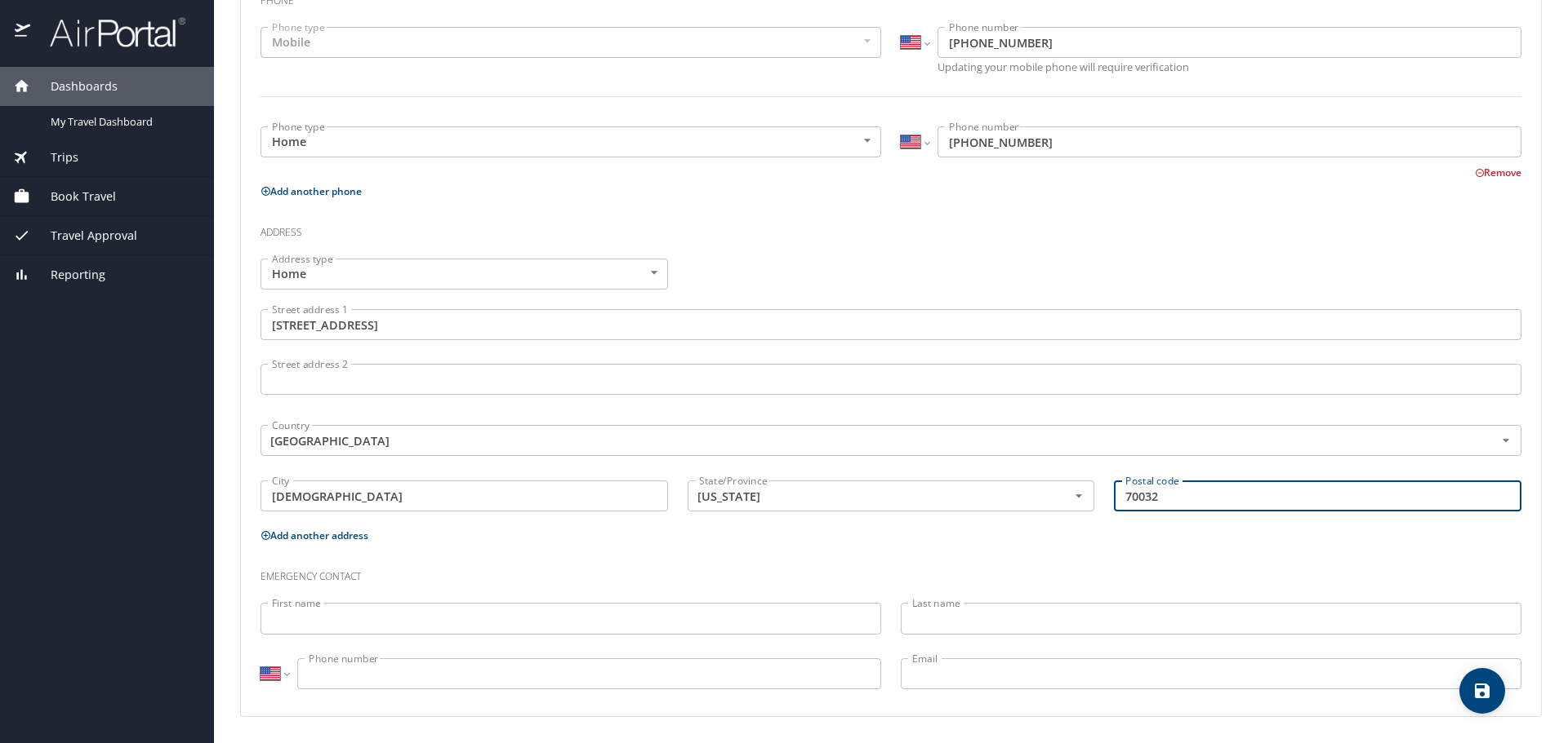
type input "70032"
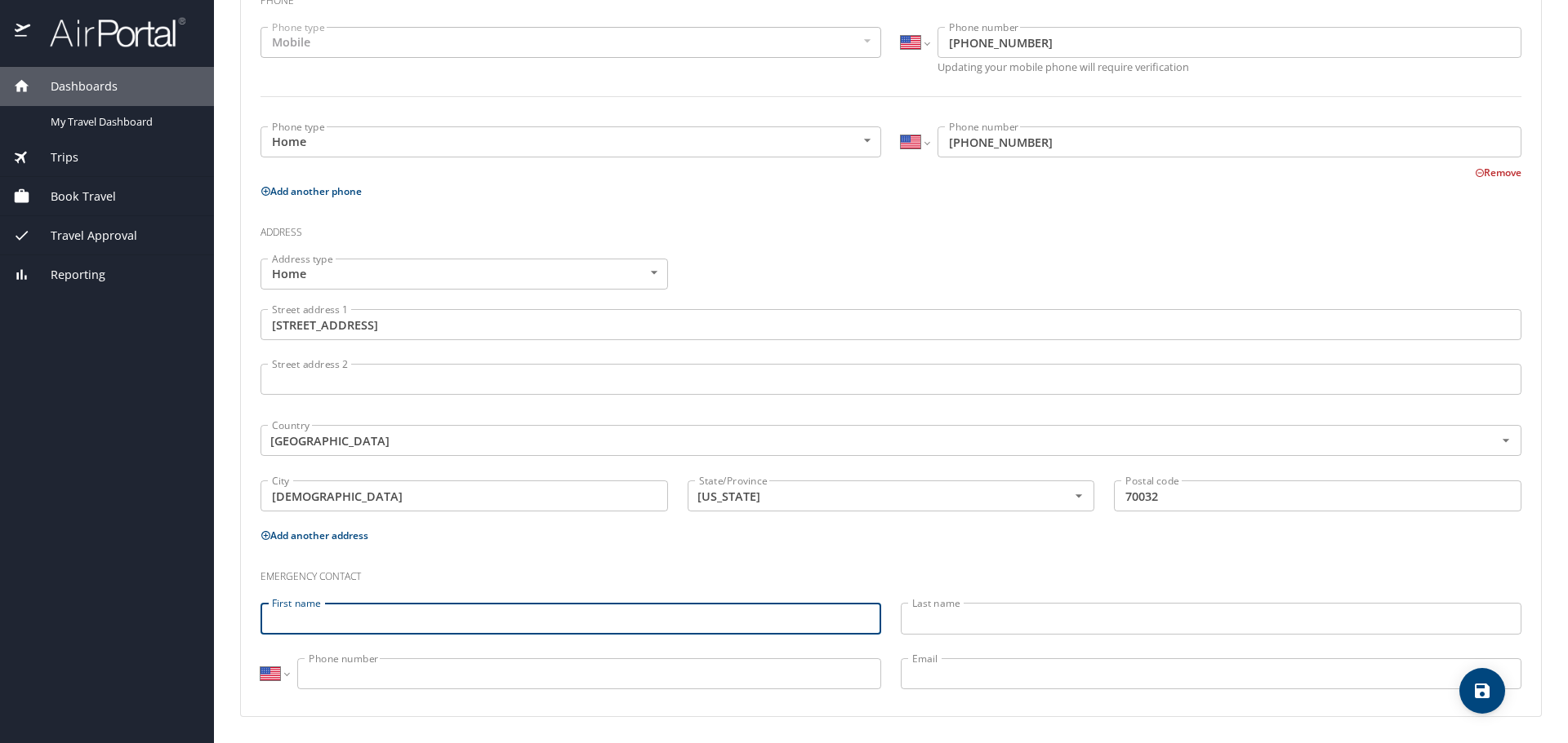
click at [313, 621] on input "First name" at bounding box center [570, 618] width 621 height 31
type input "Williams Billy"
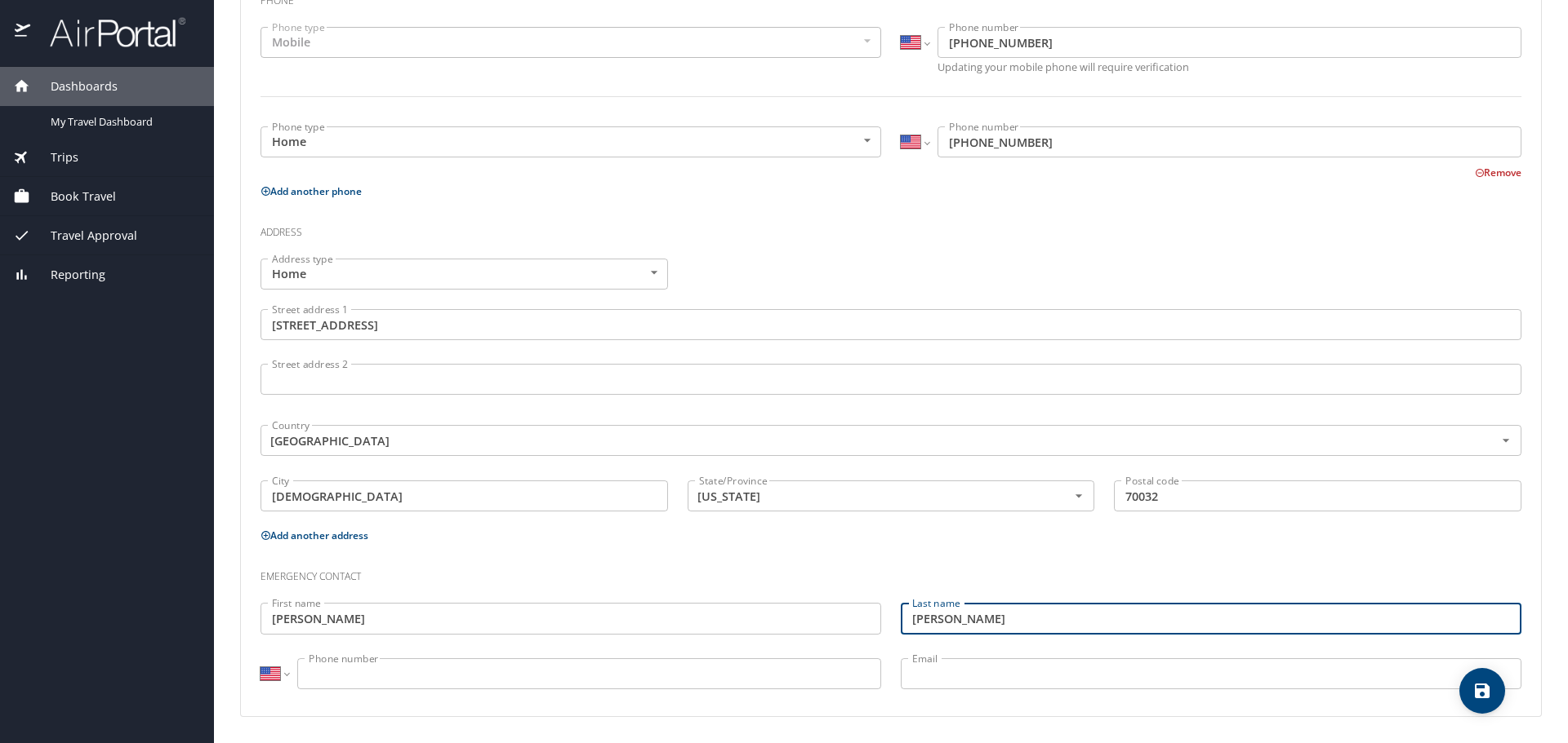
type input "Burtchaell"
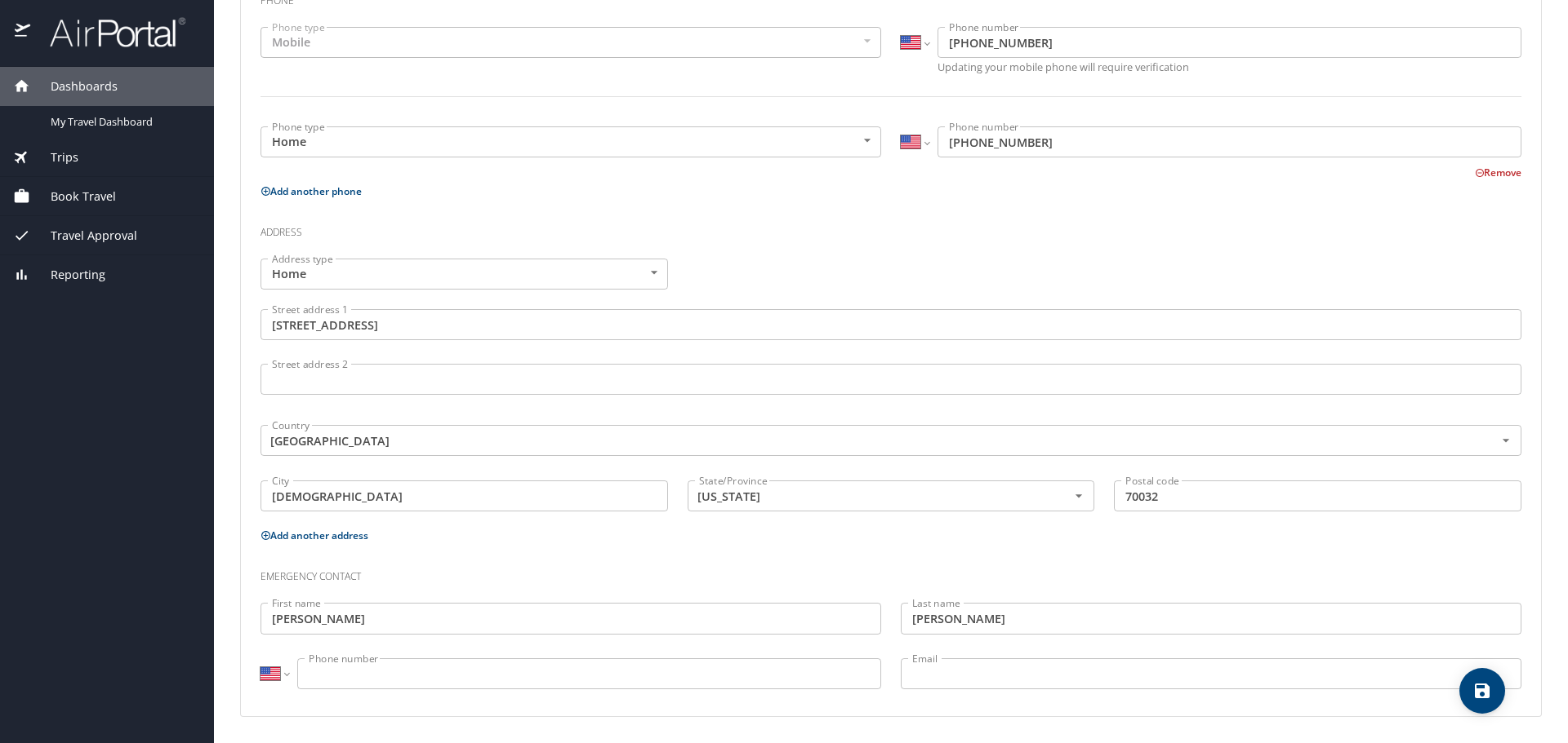
click at [357, 675] on input "Phone number" at bounding box center [589, 674] width 584 height 31
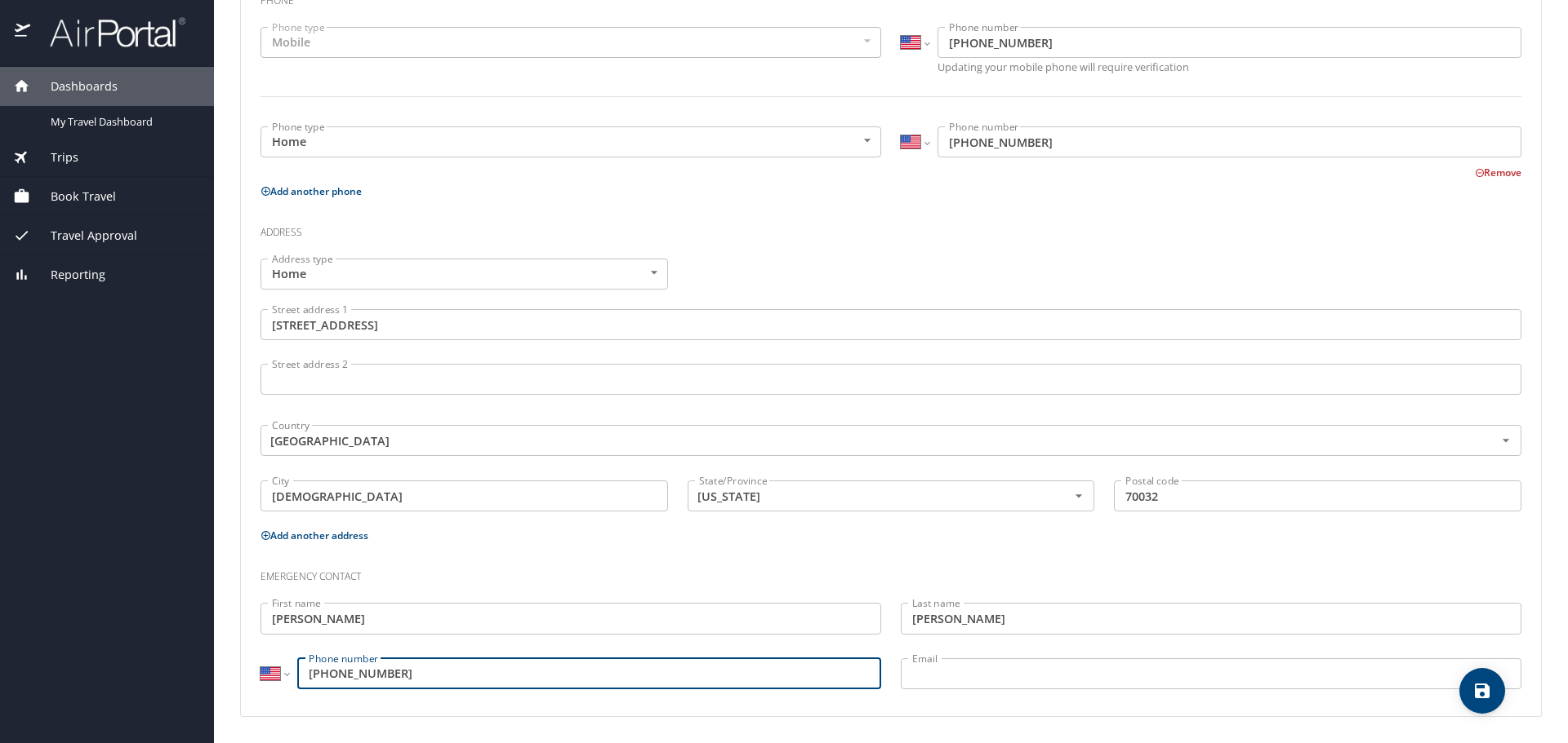
type input "(504) 259-3402"
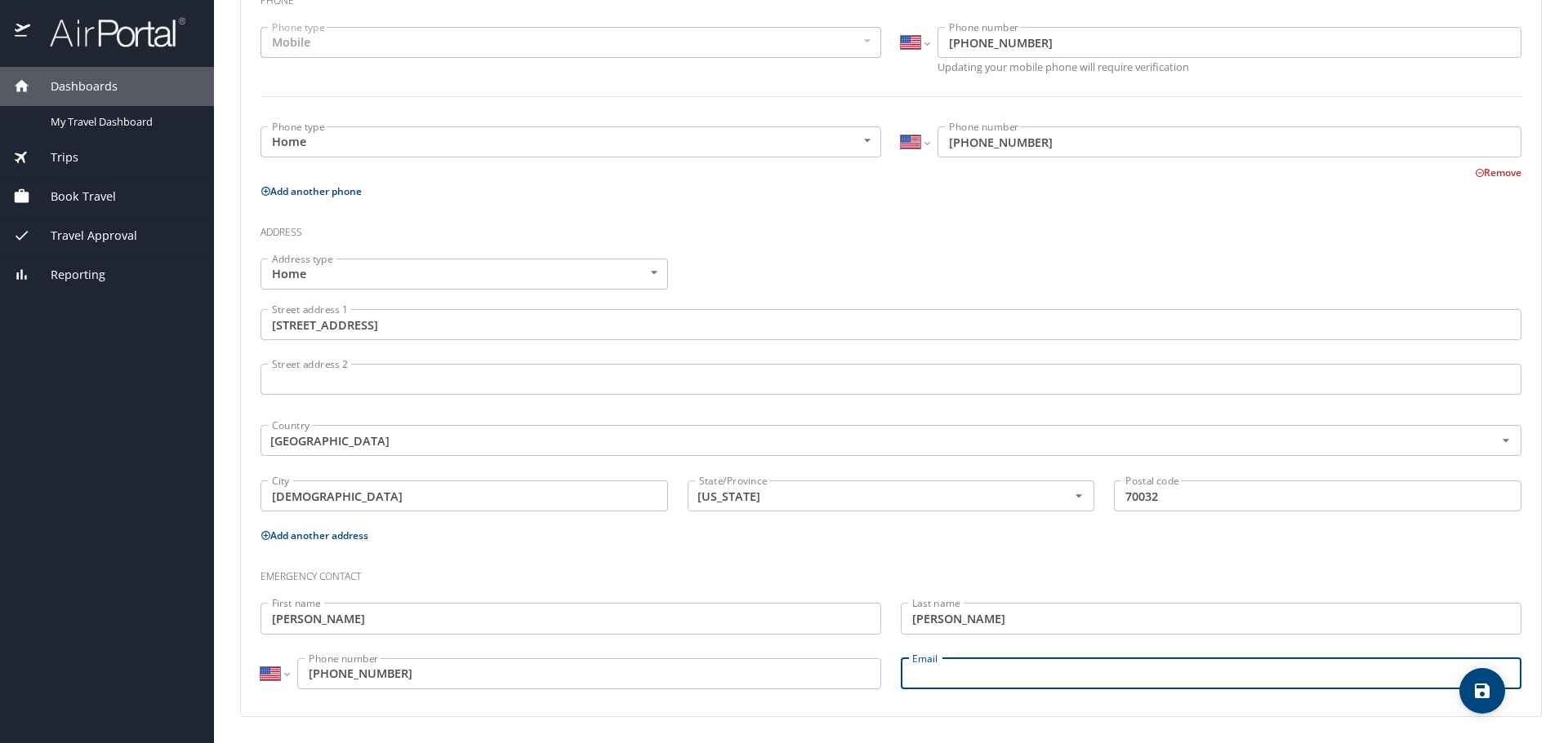
click at [998, 672] on input "Email" at bounding box center [1211, 674] width 621 height 31
type input "billyboy6377@yahoo.com"
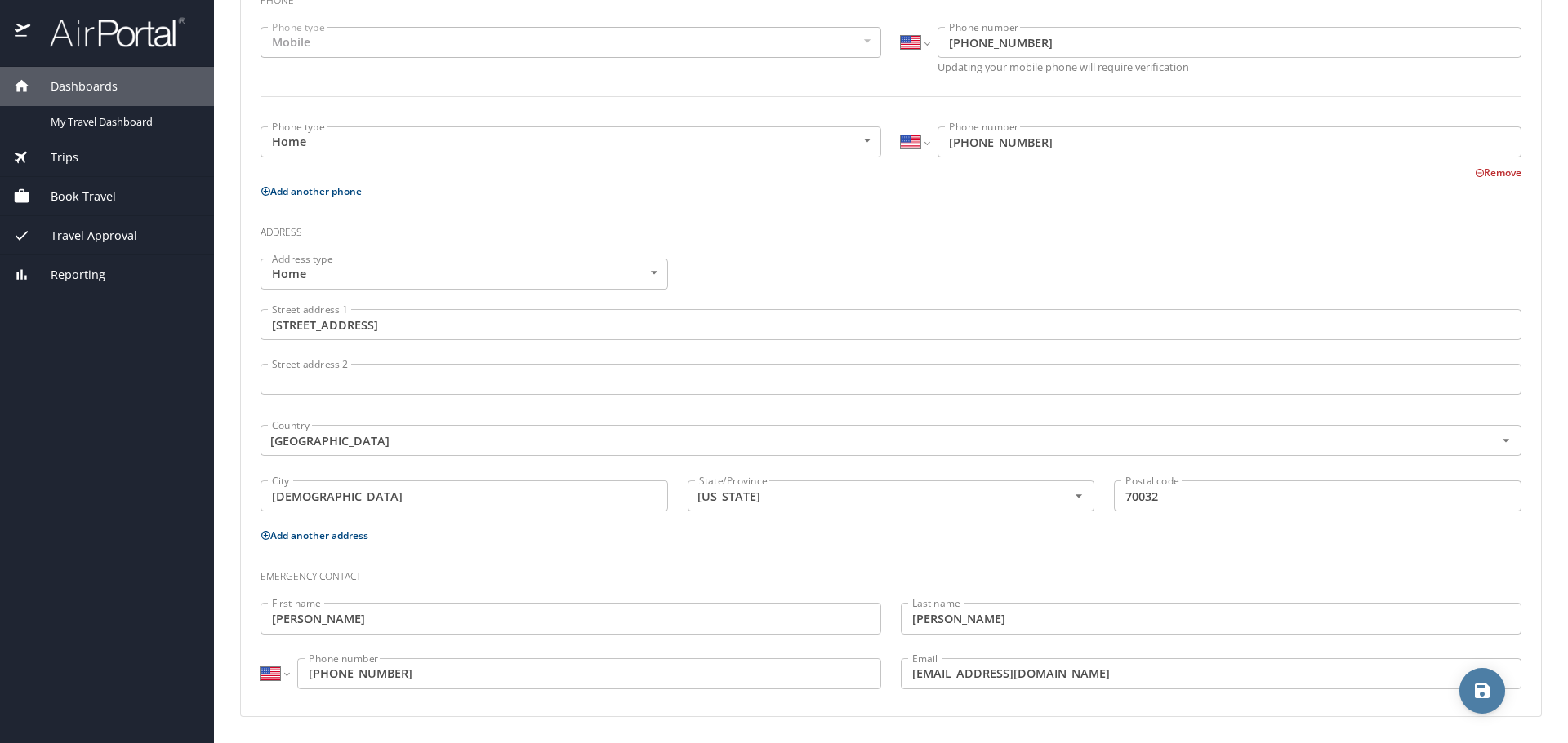
click at [1481, 693] on icon "save" at bounding box center [1482, 691] width 19 height 19
select select "US"
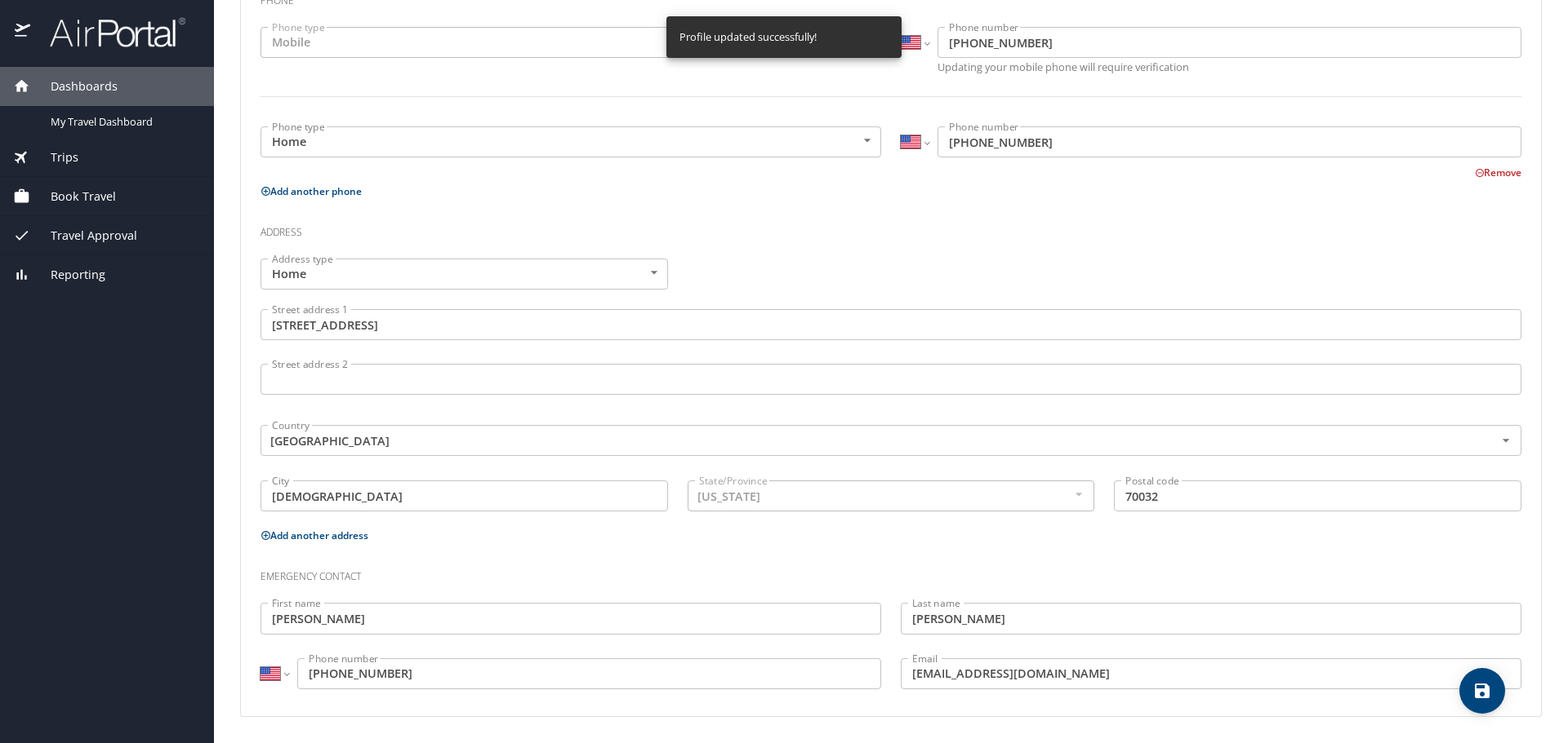
select select "US"
click at [75, 150] on span "Trips" at bounding box center [54, 157] width 48 height 18
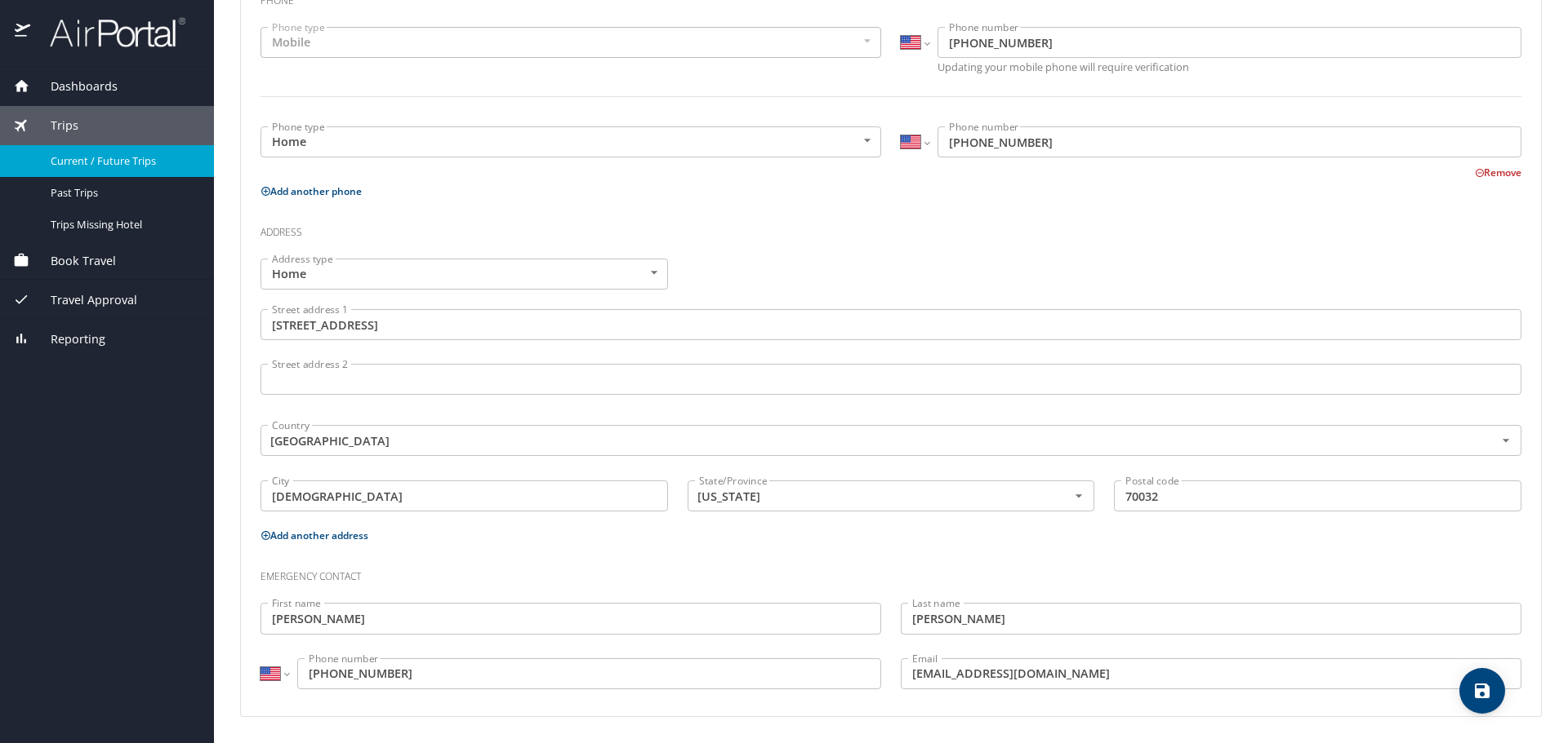
click at [122, 158] on span "Current / Future Trips" at bounding box center [122, 161] width 144 height 15
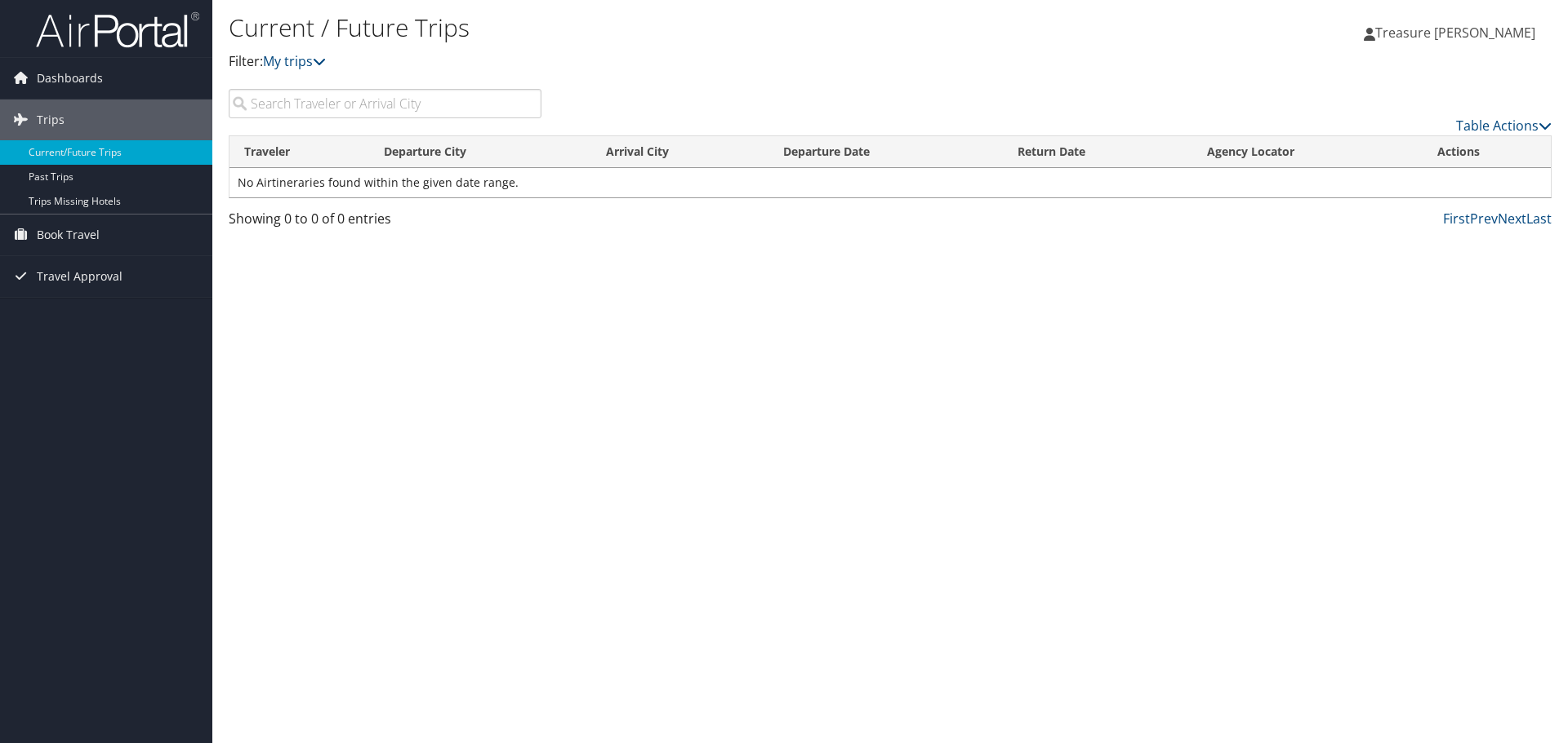
click at [369, 100] on input "search" at bounding box center [385, 103] width 313 height 30
drag, startPoint x: 322, startPoint y: 101, endPoint x: 206, endPoint y: 105, distance: 116.1
click at [206, 105] on div "Dashboards My Travel Dashboard Trips Current/Future Trips Past Trips Trips Miss…" at bounding box center [784, 372] width 1568 height 743
type input "kansas"
click at [80, 236] on span "Book Travel" at bounding box center [68, 235] width 63 height 41
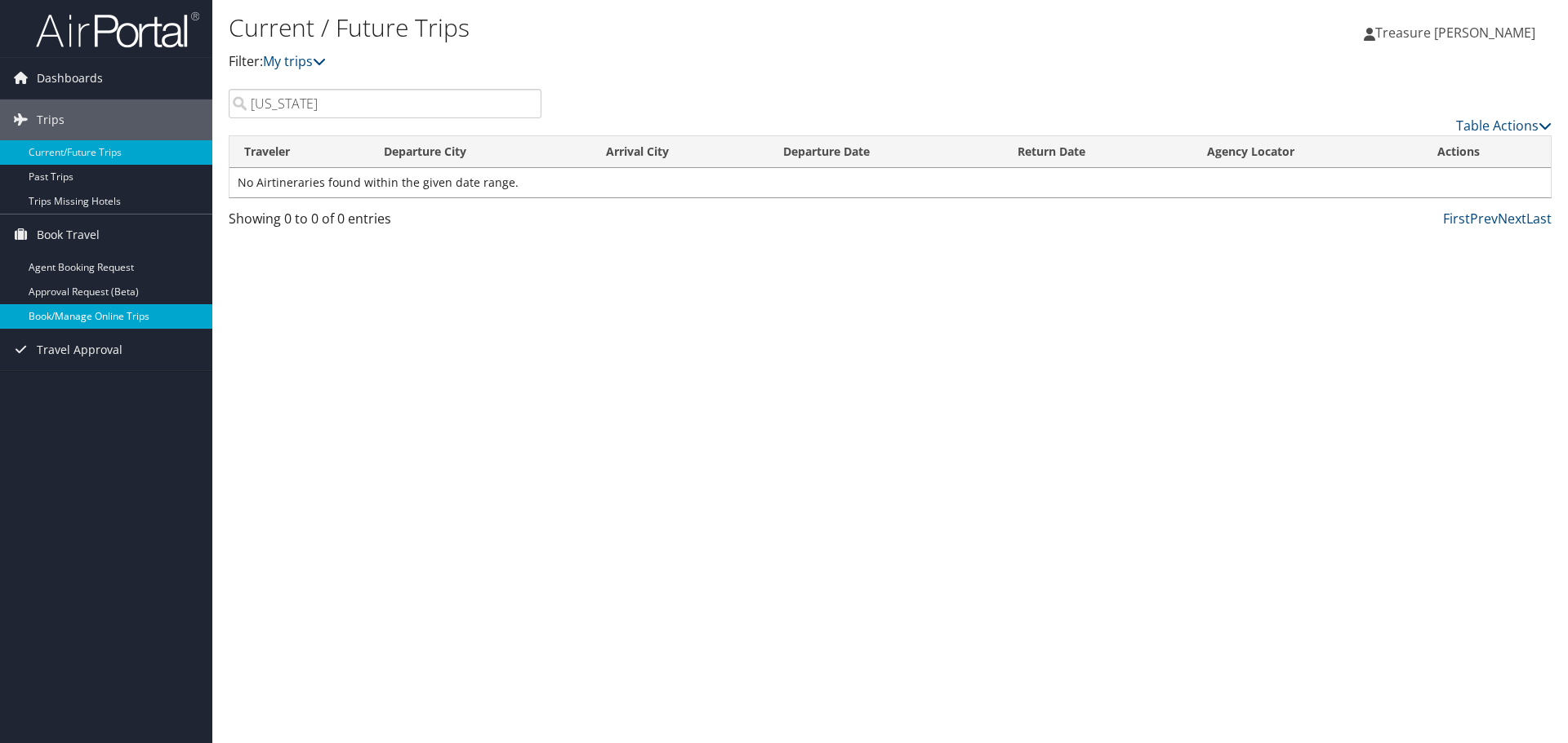
click at [150, 315] on link "Book/Manage Online Trips" at bounding box center [106, 316] width 212 height 24
